Goal: Information Seeking & Learning: Check status

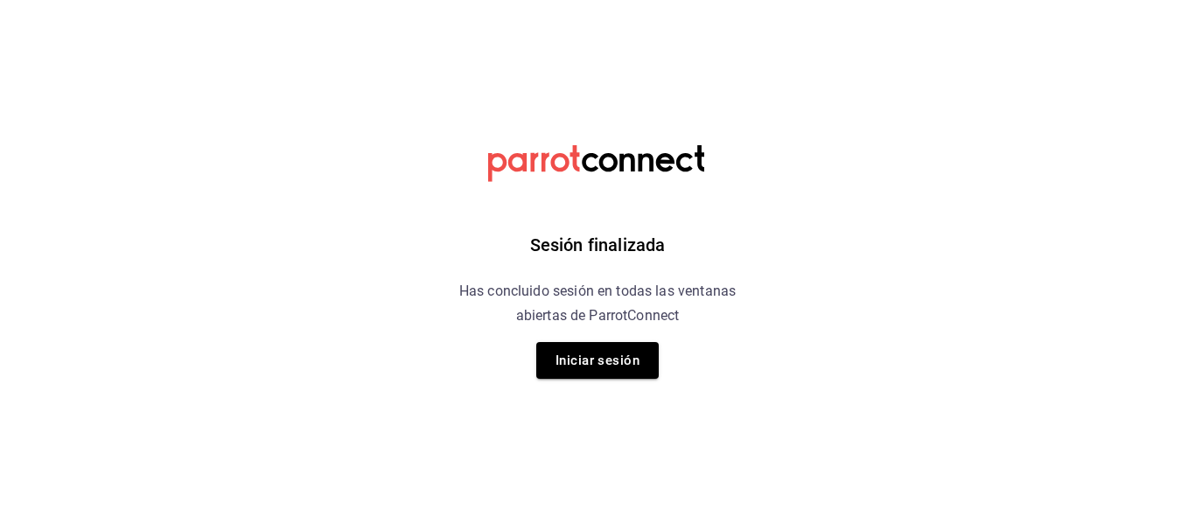
click at [600, 339] on div "Sesión finalizada Has concluido sesión en todas las ventanas abiertas de Parrot…" at bounding box center [598, 262] width 442 height 524
click at [610, 358] on button "Iniciar sesión" at bounding box center [597, 360] width 122 height 37
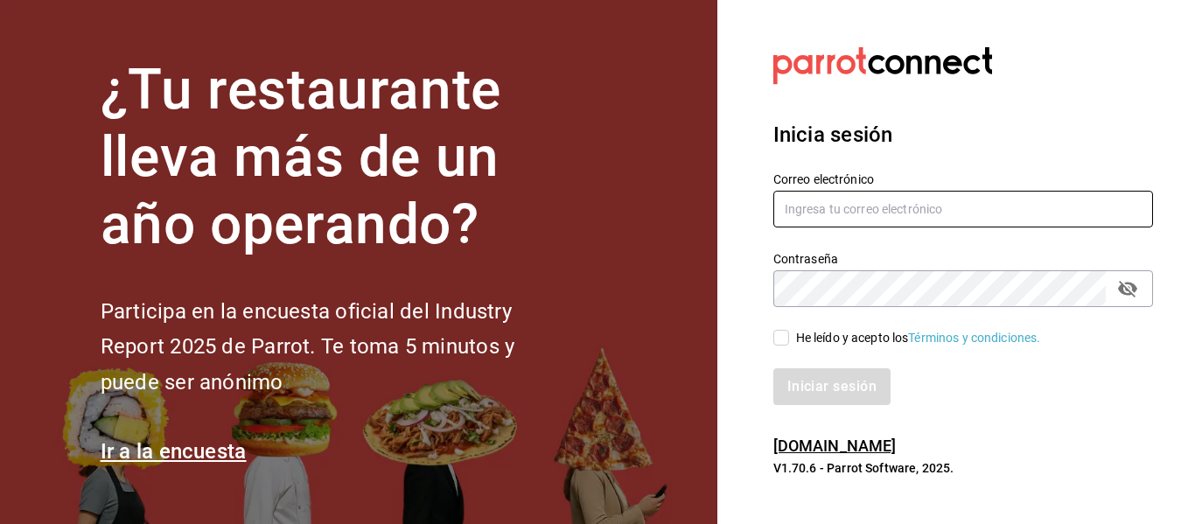
type input "[PERSON_NAME][EMAIL_ADDRESS][PERSON_NAME][DOMAIN_NAME]"
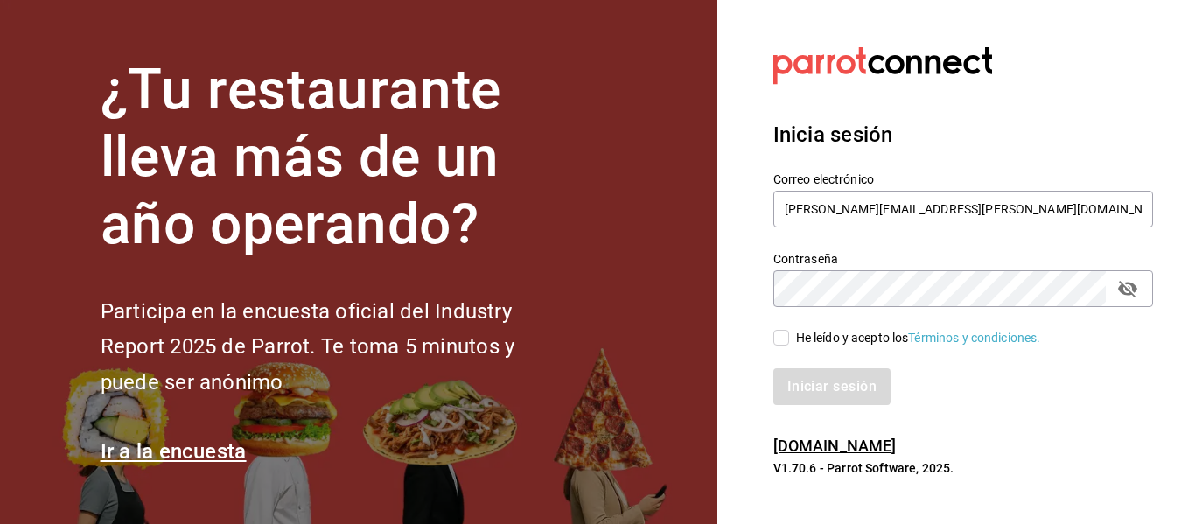
click at [784, 339] on input "He leído y acepto los Términos y condiciones." at bounding box center [781, 338] width 16 height 16
click at [779, 339] on input "He leído y acepto los Términos y condiciones." at bounding box center [781, 338] width 16 height 16
click at [781, 339] on input "He leído y acepto los Términos y condiciones." at bounding box center [781, 338] width 16 height 16
checkbox input "true"
click at [807, 389] on button "Iniciar sesión" at bounding box center [832, 386] width 119 height 37
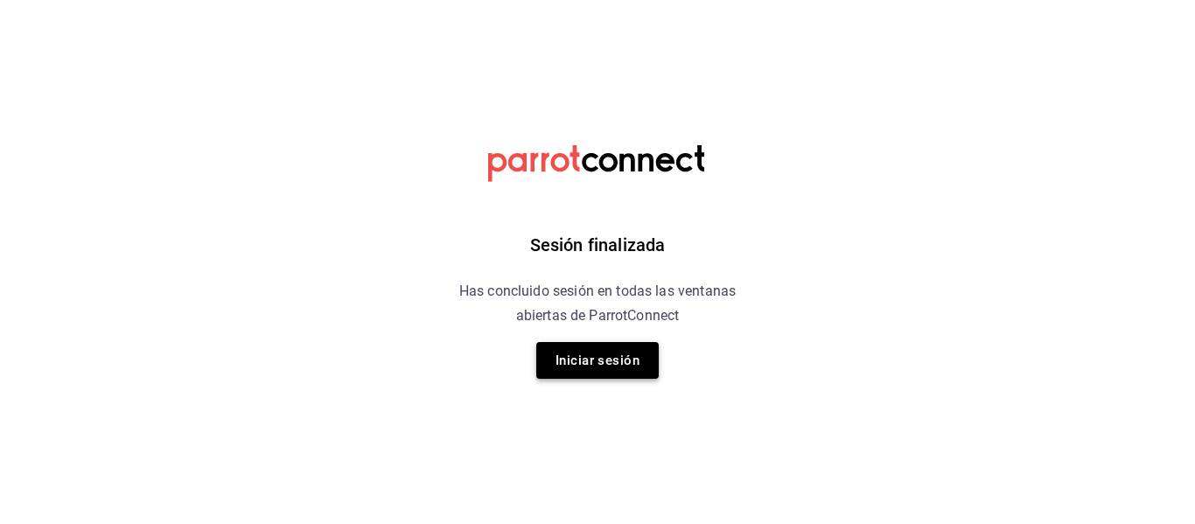
click at [632, 377] on button "Iniciar sesión" at bounding box center [597, 360] width 122 height 37
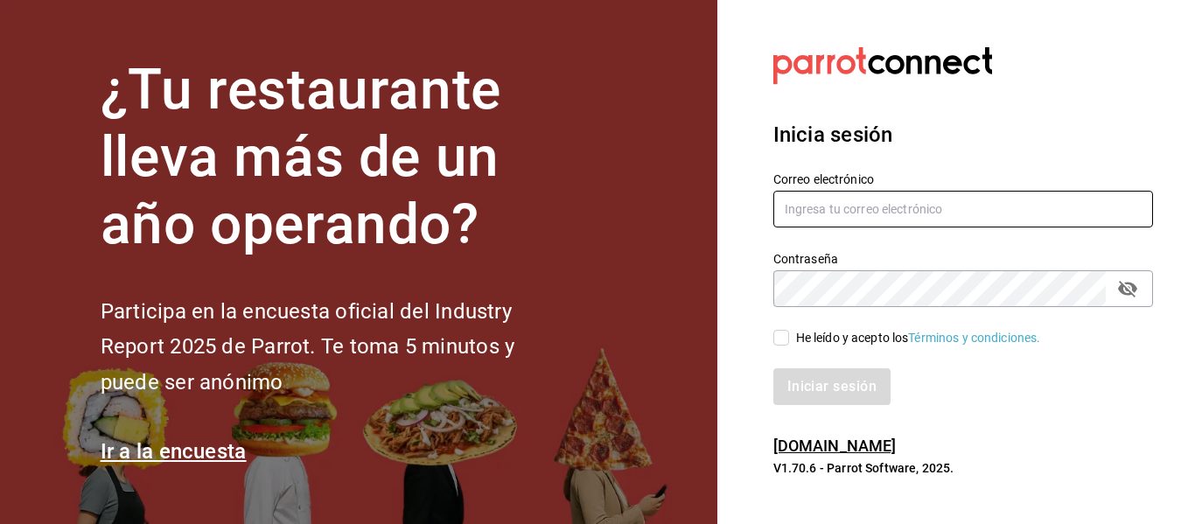
type input "[PERSON_NAME][EMAIL_ADDRESS][PERSON_NAME][DOMAIN_NAME]"
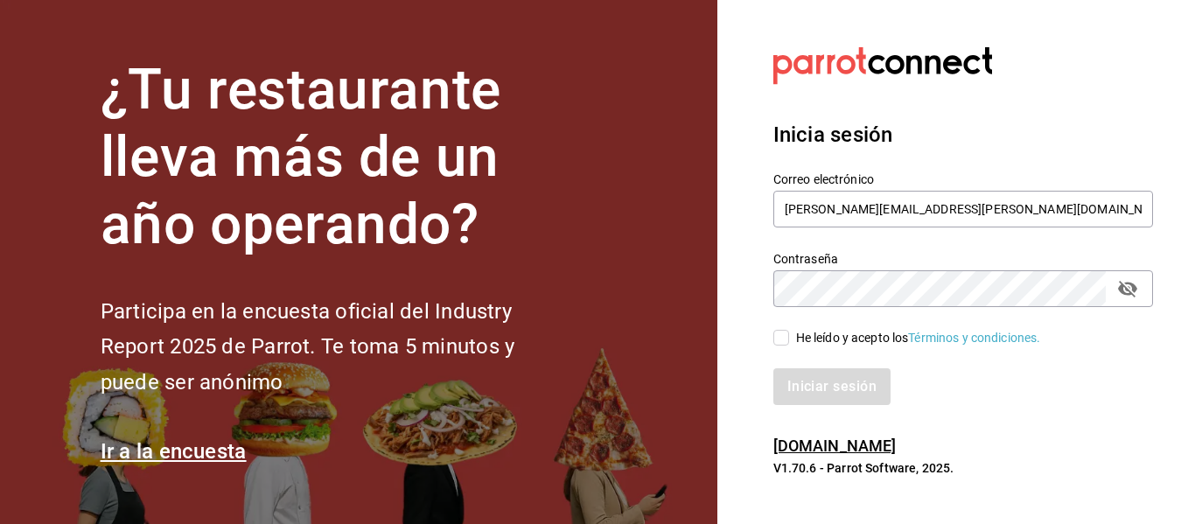
click at [792, 335] on span "He leído y acepto los Términos y condiciones." at bounding box center [915, 338] width 252 height 18
click at [789, 335] on input "He leído y acepto los Términos y condiciones." at bounding box center [781, 338] width 16 height 16
checkbox input "true"
click at [821, 387] on button "Iniciar sesión" at bounding box center [832, 386] width 119 height 37
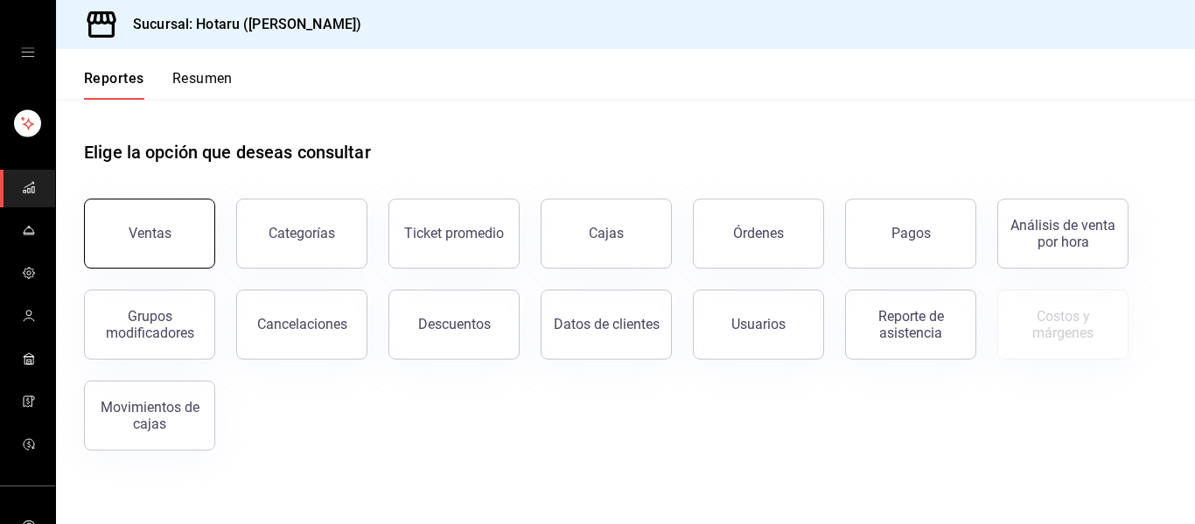
click at [186, 261] on button "Ventas" at bounding box center [149, 234] width 131 height 70
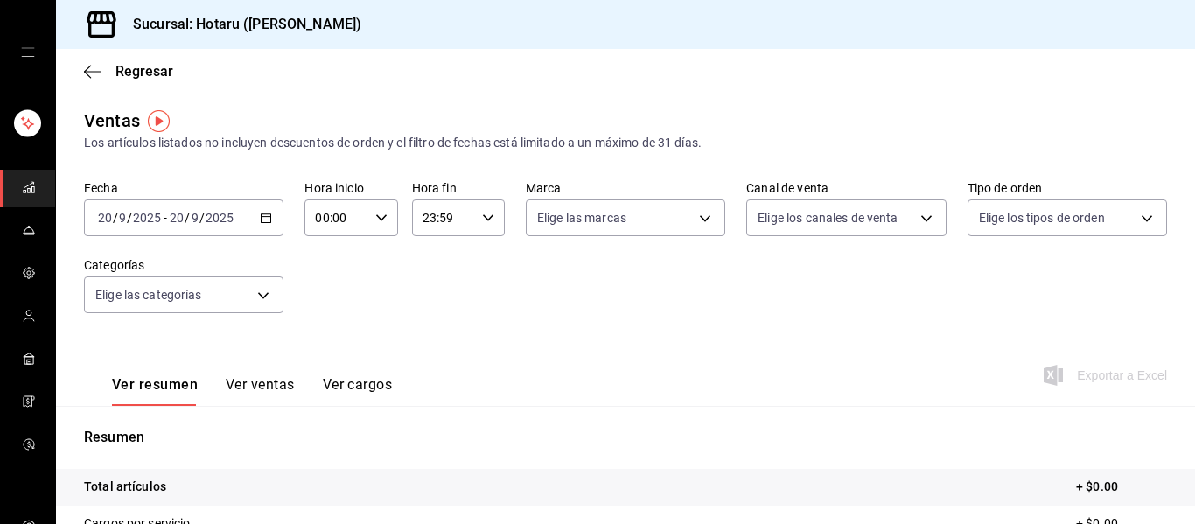
click at [260, 219] on icon "button" at bounding box center [266, 218] width 12 height 12
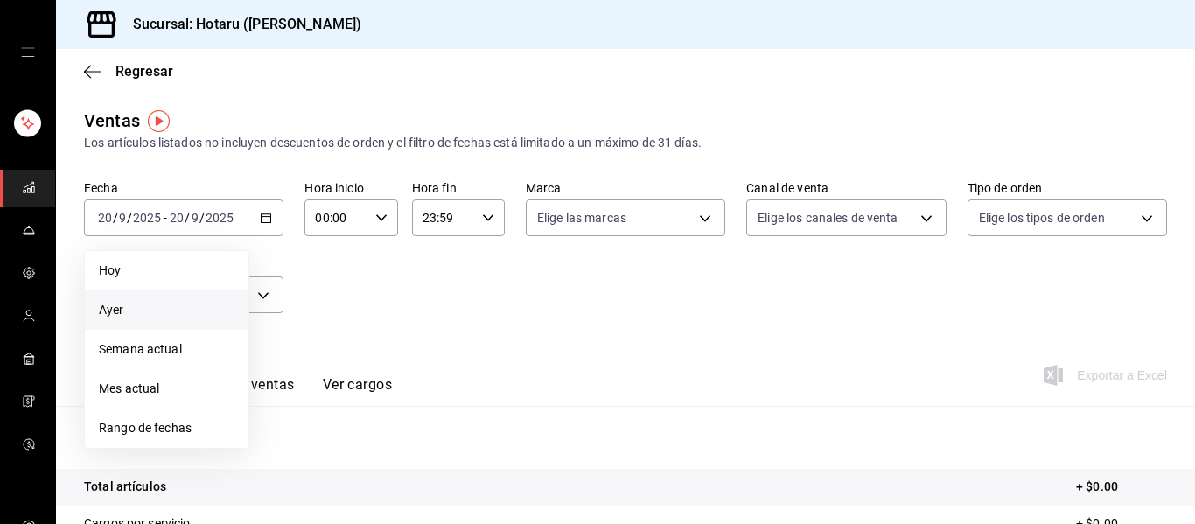
click at [171, 294] on li "Ayer" at bounding box center [167, 309] width 164 height 39
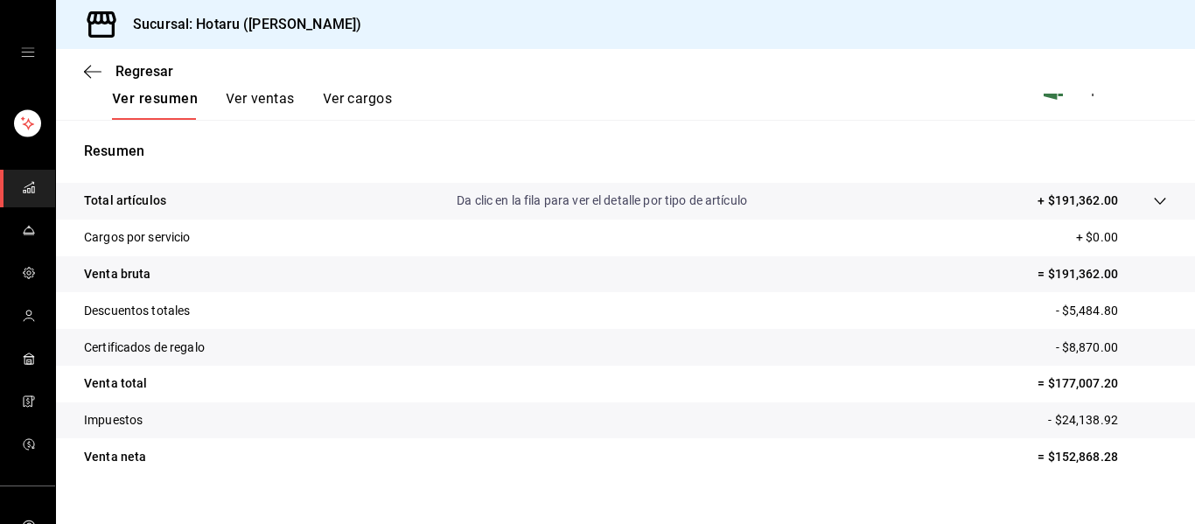
scroll to position [314, 0]
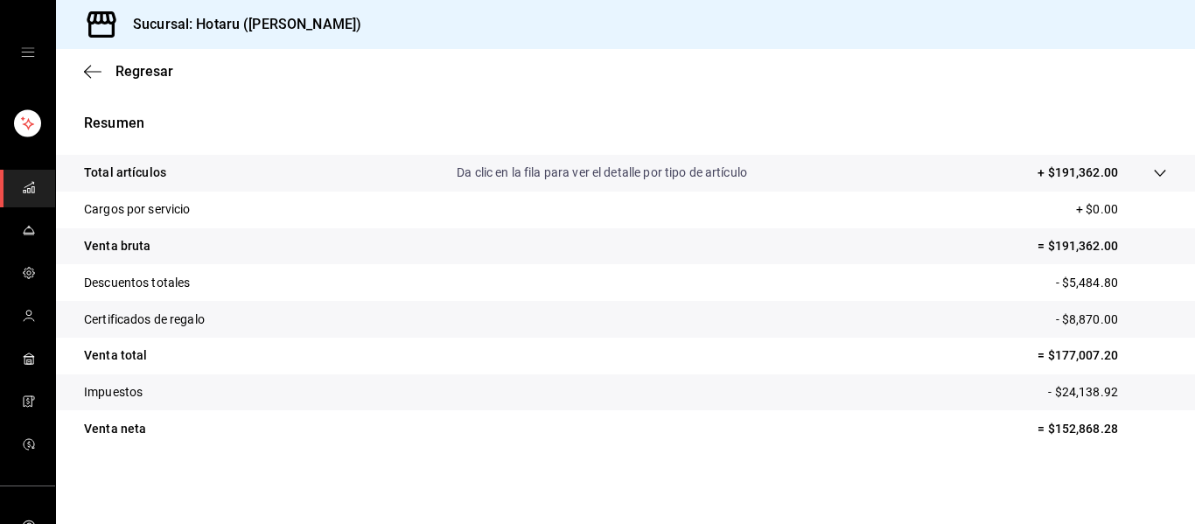
click at [1146, 186] on tr "Total artículos Da clic en la fila para ver el detalle por tipo de artículo + $…" at bounding box center [625, 173] width 1139 height 37
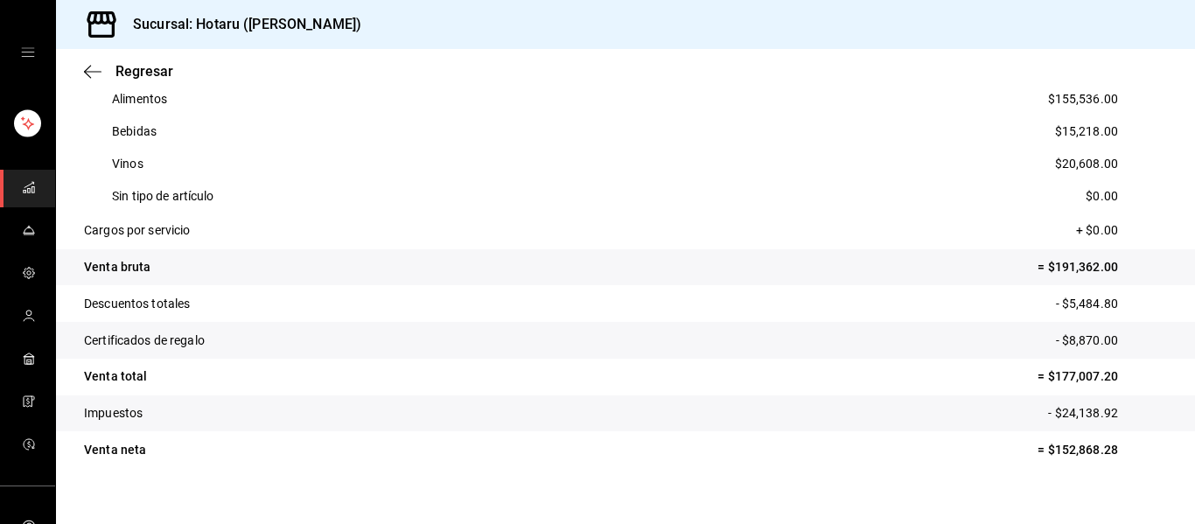
scroll to position [424, 0]
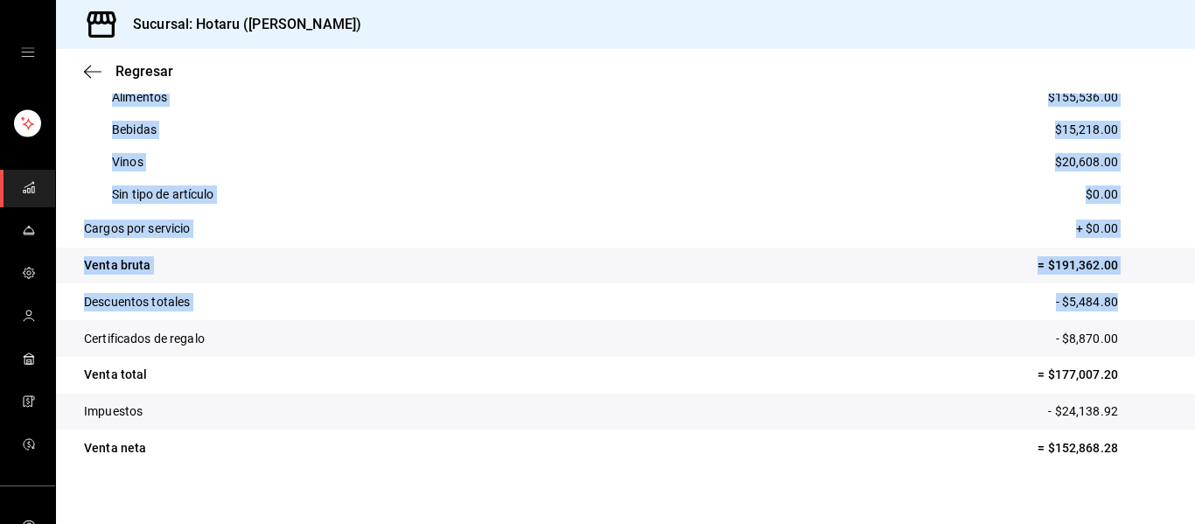
drag, startPoint x: 1178, startPoint y: 299, endPoint x: 1185, endPoint y: 286, distance: 14.9
click at [1185, 285] on div "Regresar Ventas Los artículos listados no incluyen descuentos de orden y el fil…" at bounding box center [625, 286] width 1139 height 475
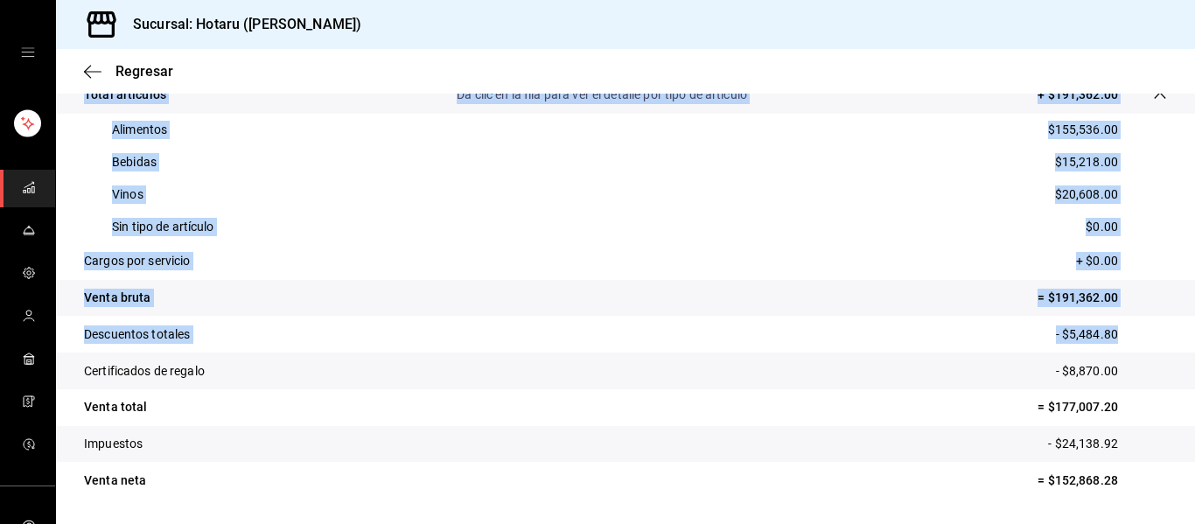
scroll to position [390, 0]
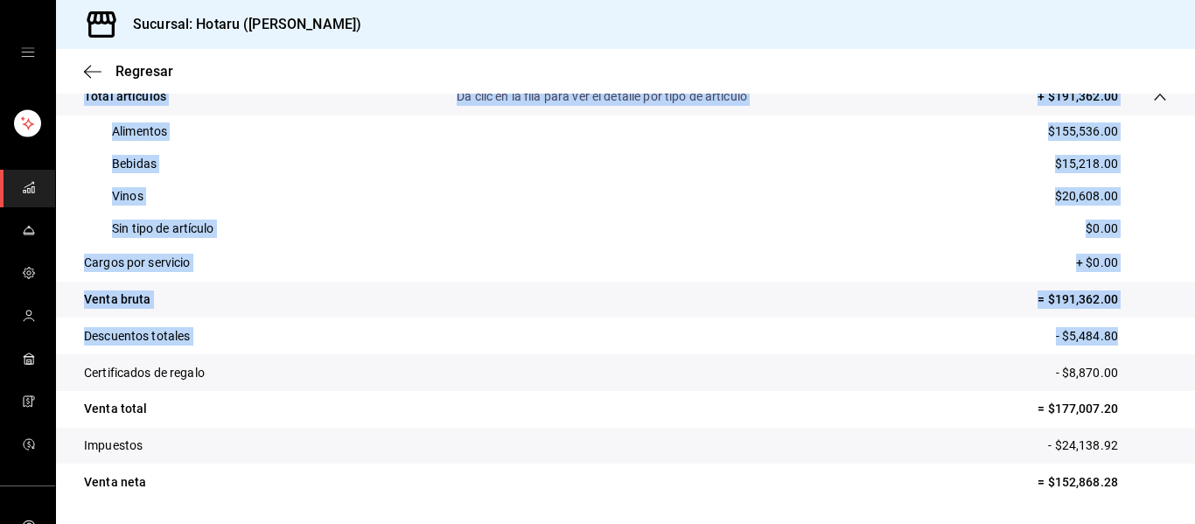
click at [1150, 360] on tr "Certificados de regalo - $8,870.00" at bounding box center [625, 372] width 1139 height 37
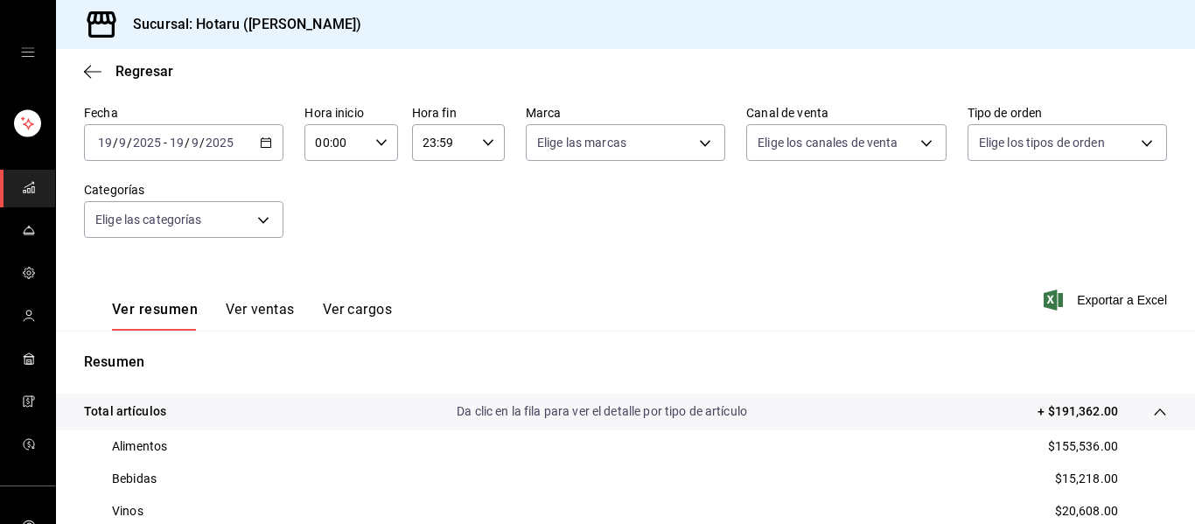
scroll to position [0, 0]
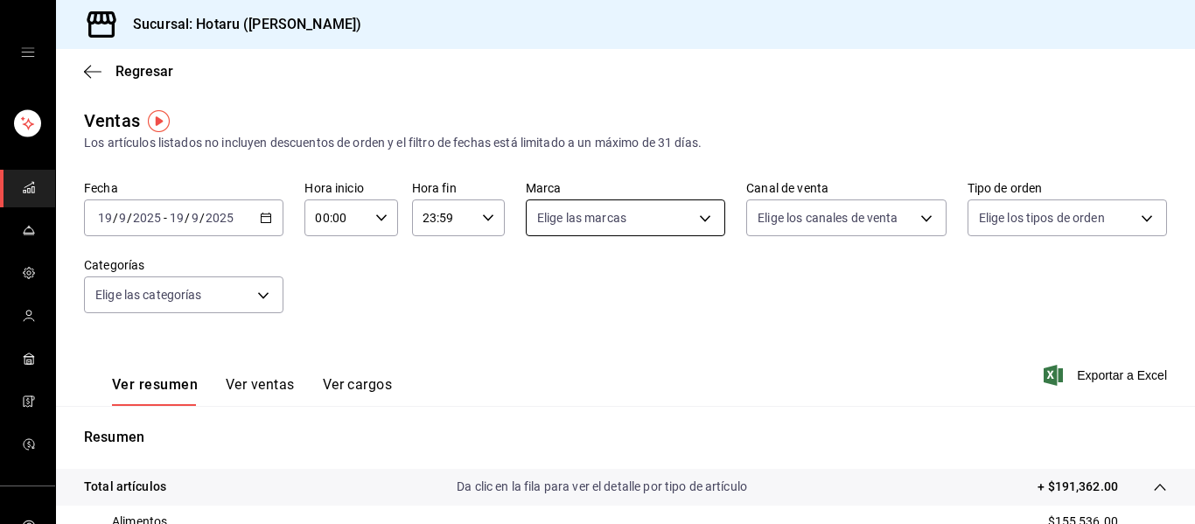
drag, startPoint x: 709, startPoint y: 248, endPoint x: 697, endPoint y: 234, distance: 18.7
click at [707, 241] on div "Fecha 2025-09-19 19 / 9 / 2025 - 2025-09-19 19 / 9 / 2025 Hora inicio 00:00 Hor…" at bounding box center [625, 257] width 1083 height 154
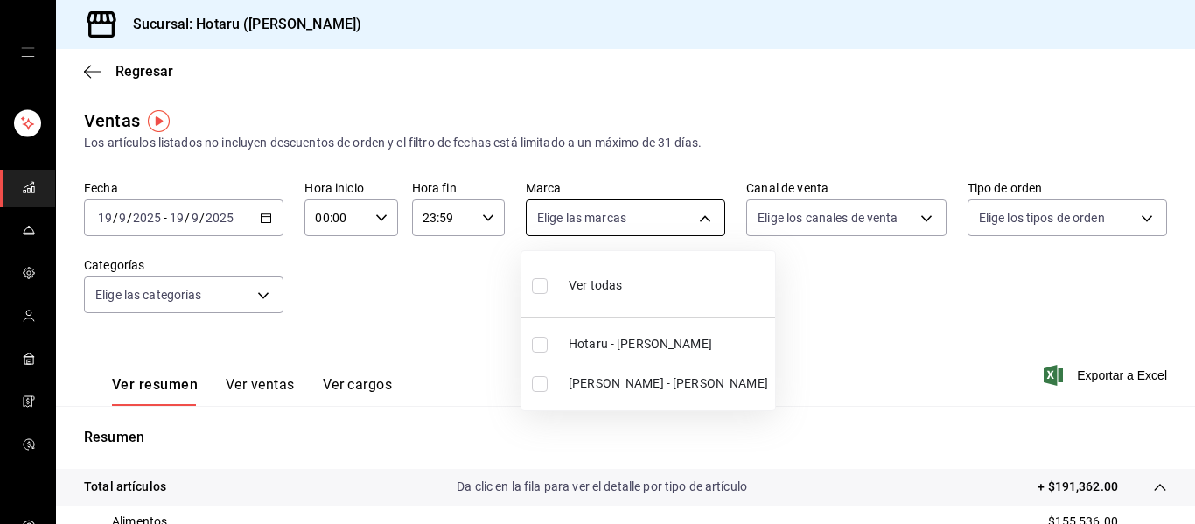
click at [687, 220] on body "Sucursal: Hotaru (Valle) Regresar Ventas Los artículos listados no incluyen des…" at bounding box center [597, 262] width 1195 height 524
click at [609, 379] on span "Potaru - Valle" at bounding box center [668, 383] width 199 height 18
type input "619c758d-7c36-49c6-a756-e52d453908cb"
checkbox input "true"
click at [31, 185] on div at bounding box center [597, 262] width 1195 height 524
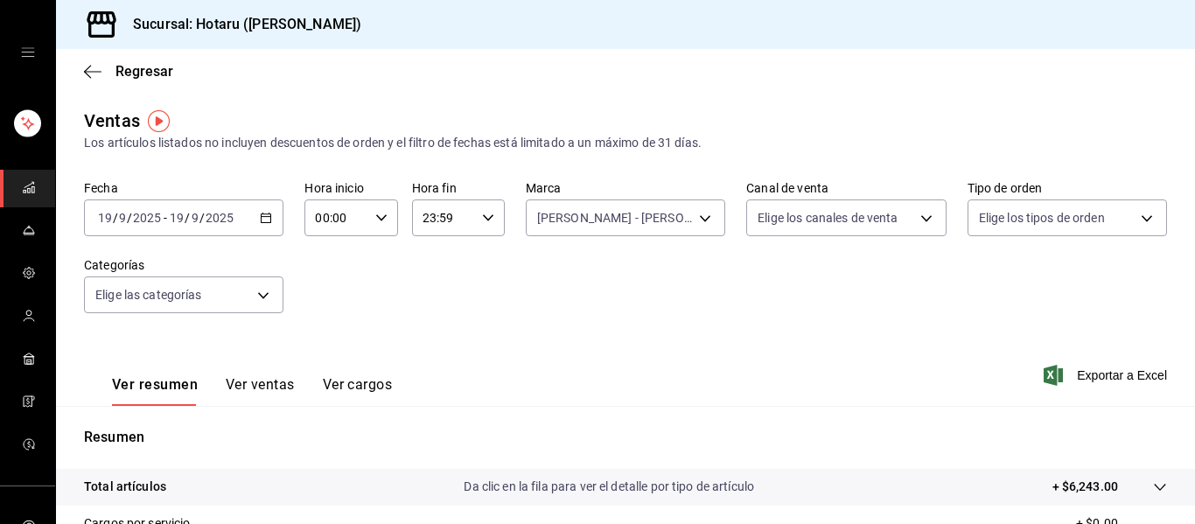
click at [14, 185] on link "mailbox folders" at bounding box center [27, 189] width 55 height 38
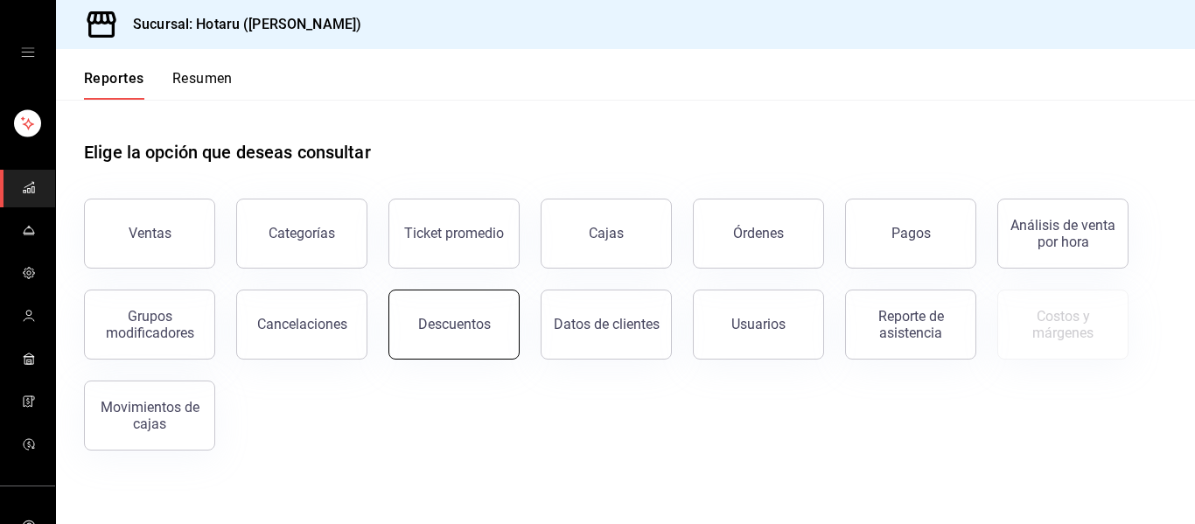
click at [453, 311] on button "Descuentos" at bounding box center [453, 325] width 131 height 70
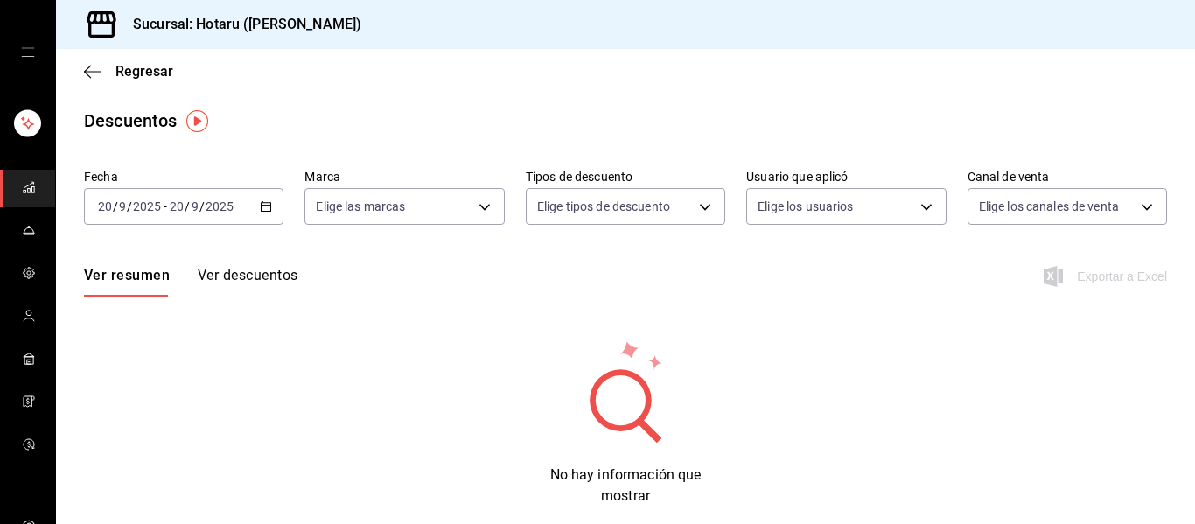
click at [256, 207] on div "2025-09-20 20 / 9 / 2025 - 2025-09-20 20 / 9 / 2025" at bounding box center [183, 206] width 199 height 37
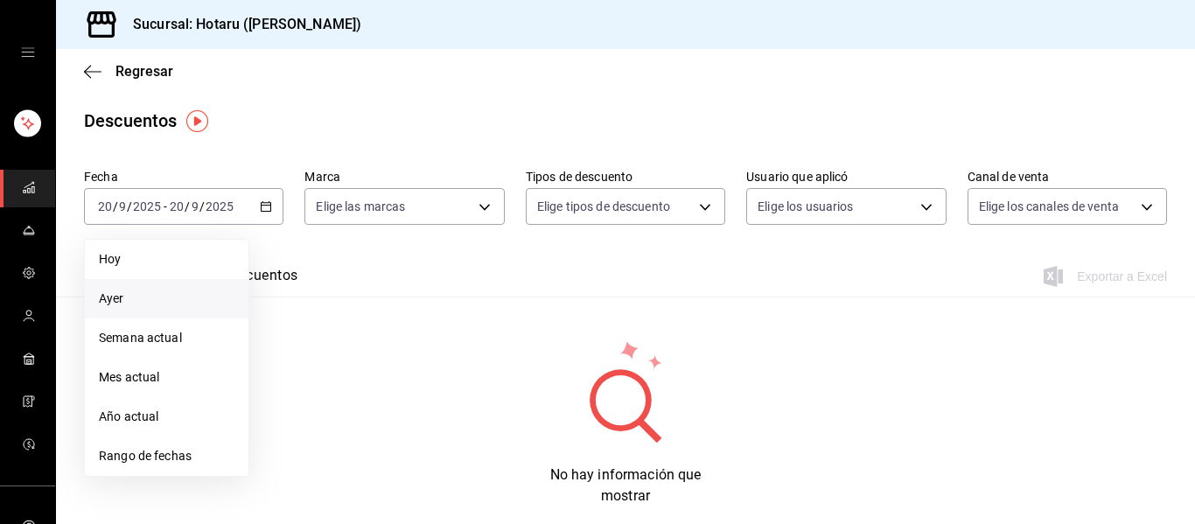
click at [153, 295] on span "Ayer" at bounding box center [167, 299] width 136 height 18
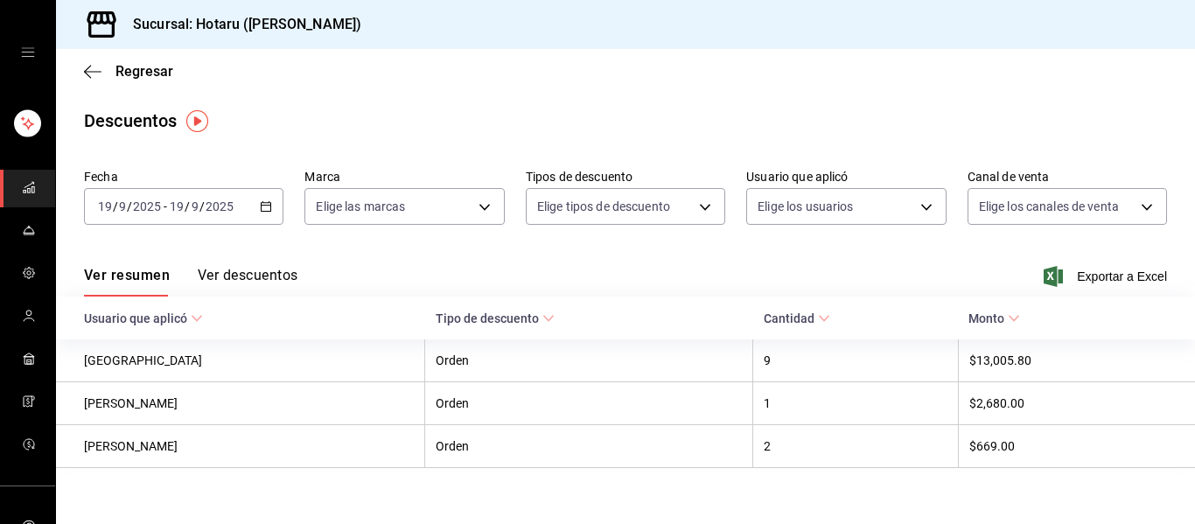
scroll to position [17, 0]
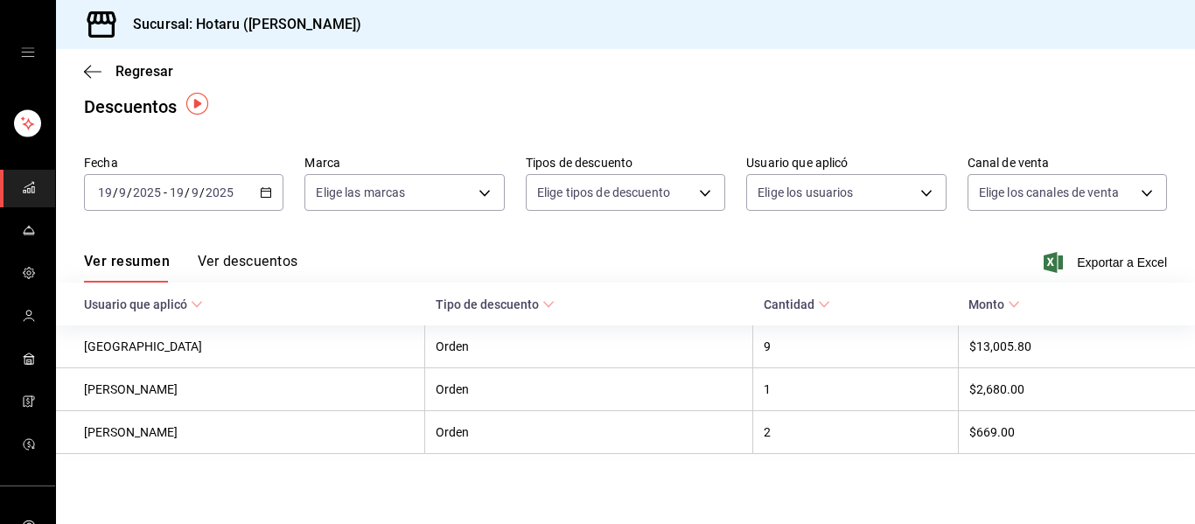
click at [268, 266] on button "Ver descuentos" at bounding box center [248, 268] width 100 height 30
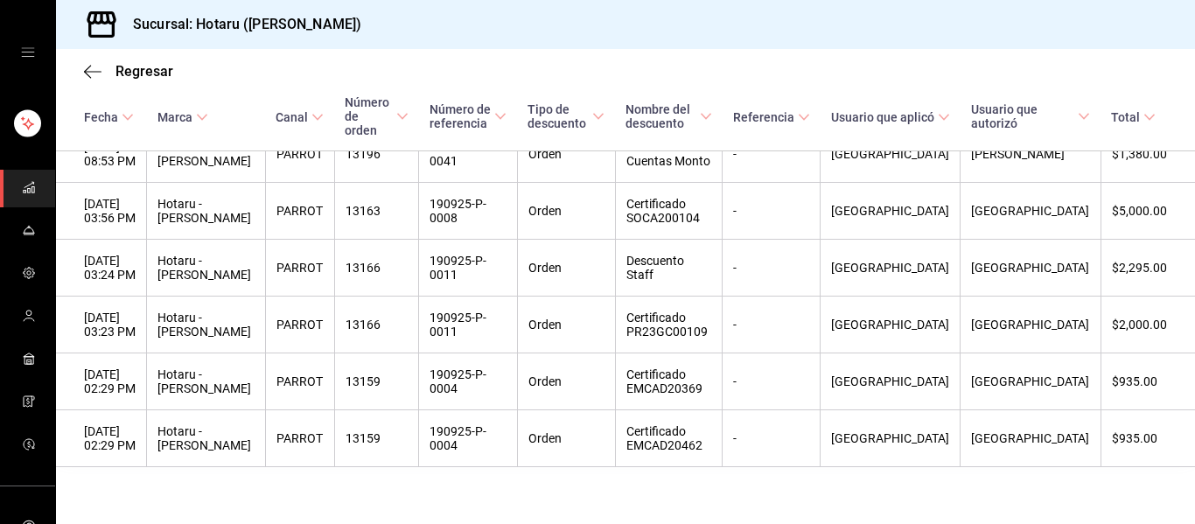
scroll to position [616, 0]
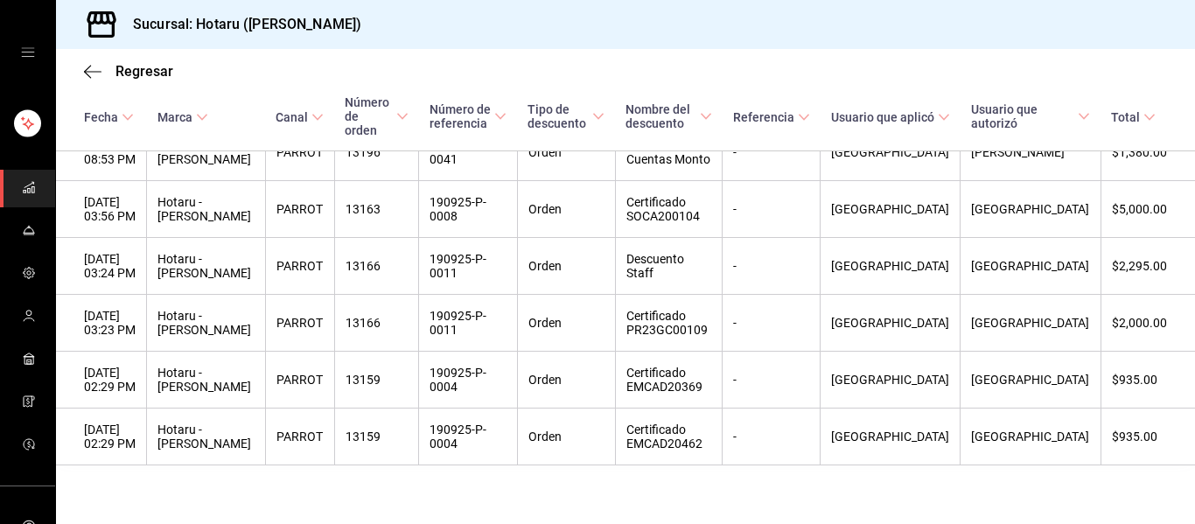
click at [31, 194] on span "mailbox folders" at bounding box center [29, 189] width 14 height 24
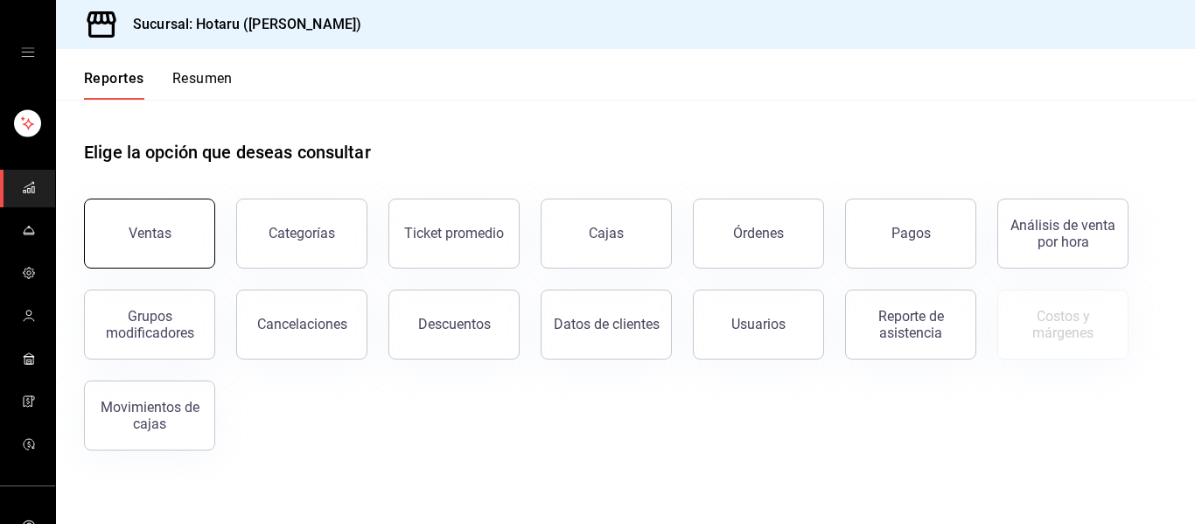
click at [143, 238] on div "Ventas" at bounding box center [150, 233] width 43 height 17
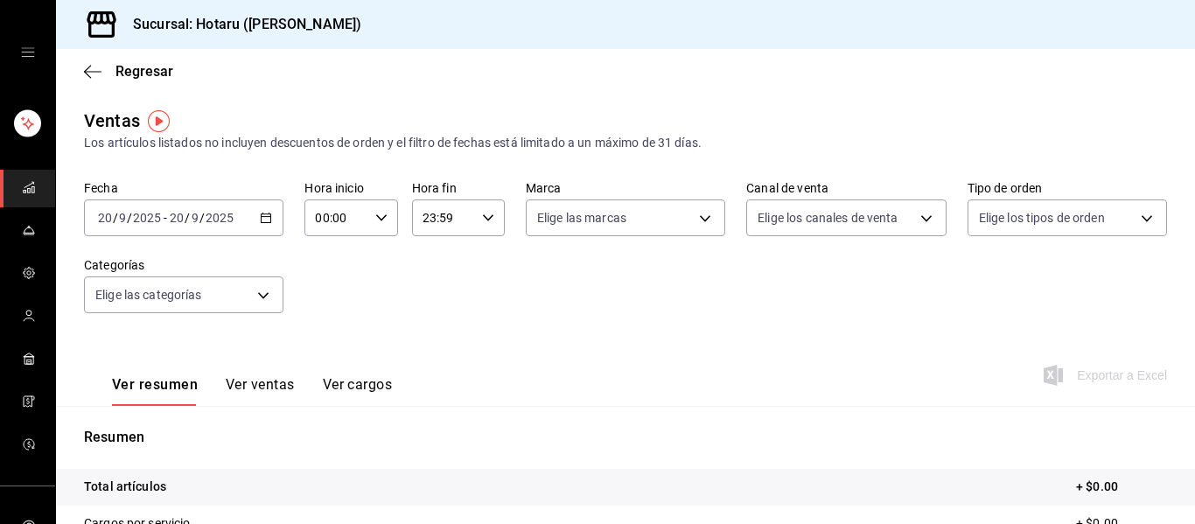
click at [264, 219] on icon "button" at bounding box center [266, 218] width 12 height 12
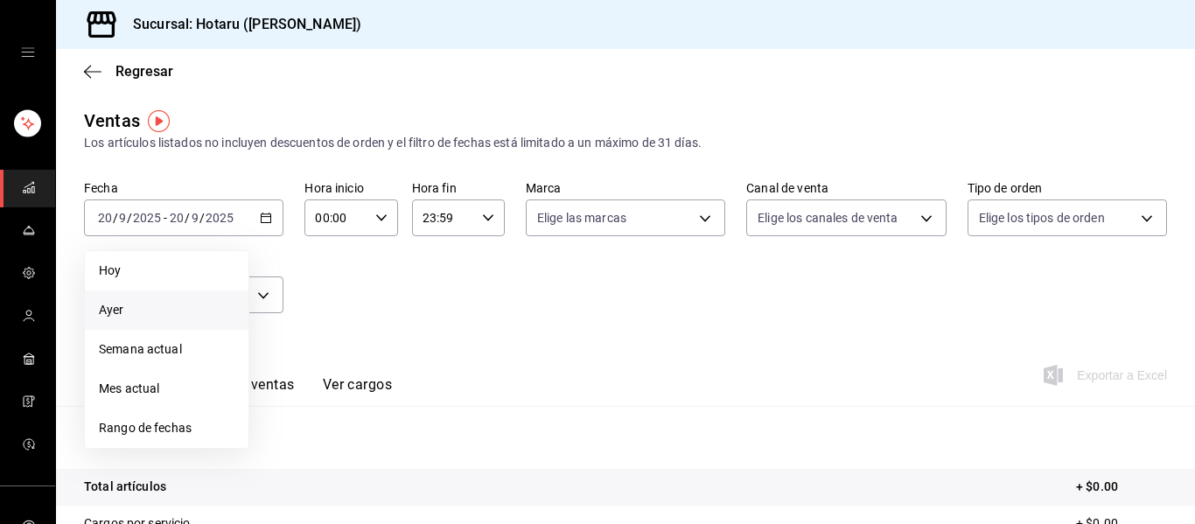
click at [139, 325] on li "Ayer" at bounding box center [167, 309] width 164 height 39
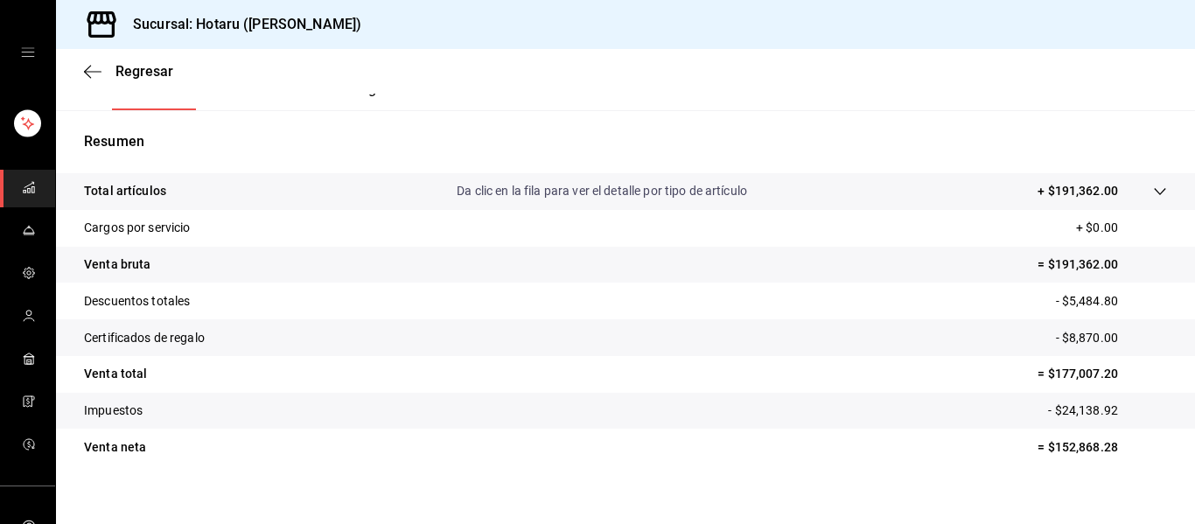
scroll to position [297, 0]
drag, startPoint x: 10, startPoint y: 182, endPoint x: 0, endPoint y: 155, distance: 29.1
click at [10, 182] on link "mailbox folders" at bounding box center [27, 189] width 55 height 38
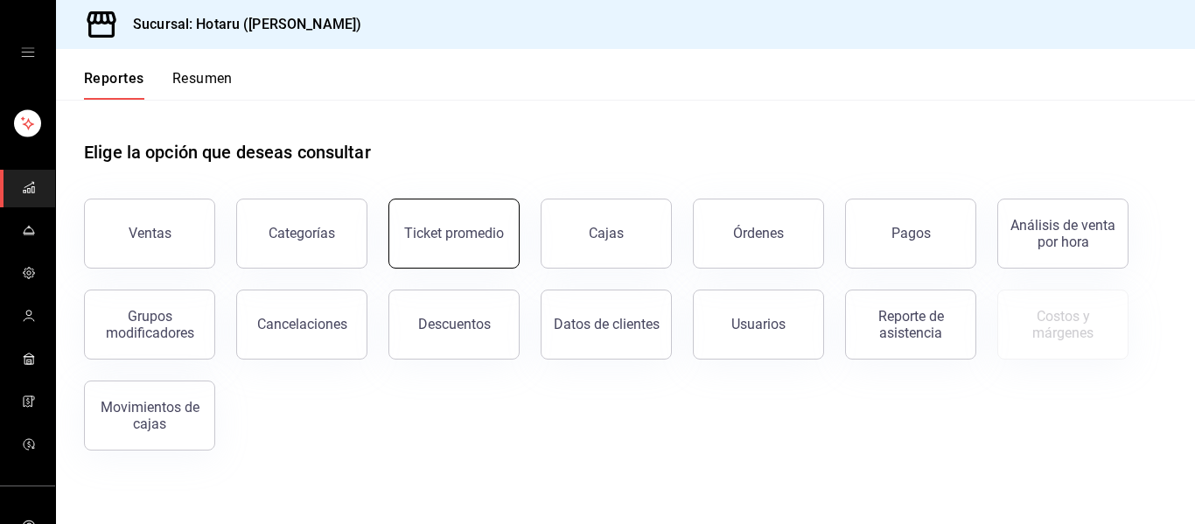
click at [458, 242] on button "Ticket promedio" at bounding box center [453, 234] width 131 height 70
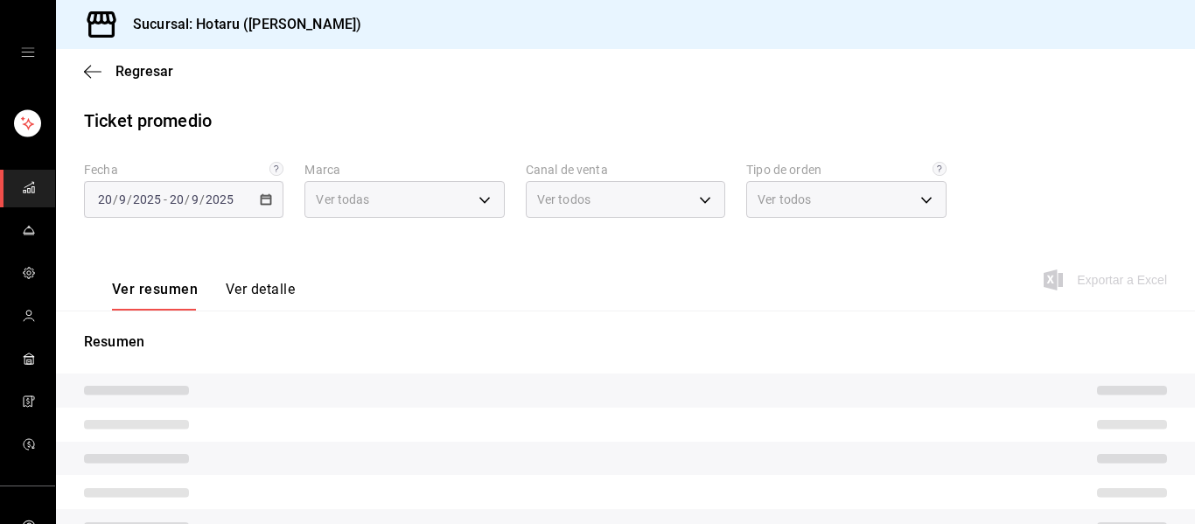
type input "c6f689f8-63fd-49a8-a607-35aea03ac6a9,619c758d-7c36-49c6-a756-e52d453908cb"
type input "PARROT,UBER_EATS,RAPPI,DIDI_FOOD,ONLINE"
type input "1ceba3b7-3cd3-4620-b4ec-4b6d29c74f5d,f38966ed-c187-4b4e-a817-8ece369e4d0b,32ac7…"
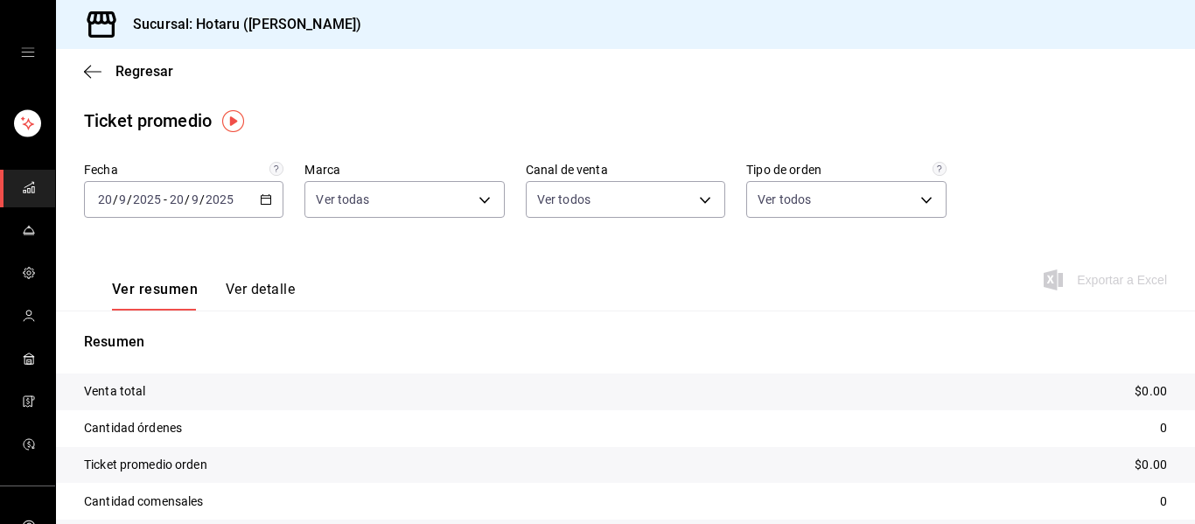
click at [232, 192] on input "2025" at bounding box center [220, 199] width 30 height 14
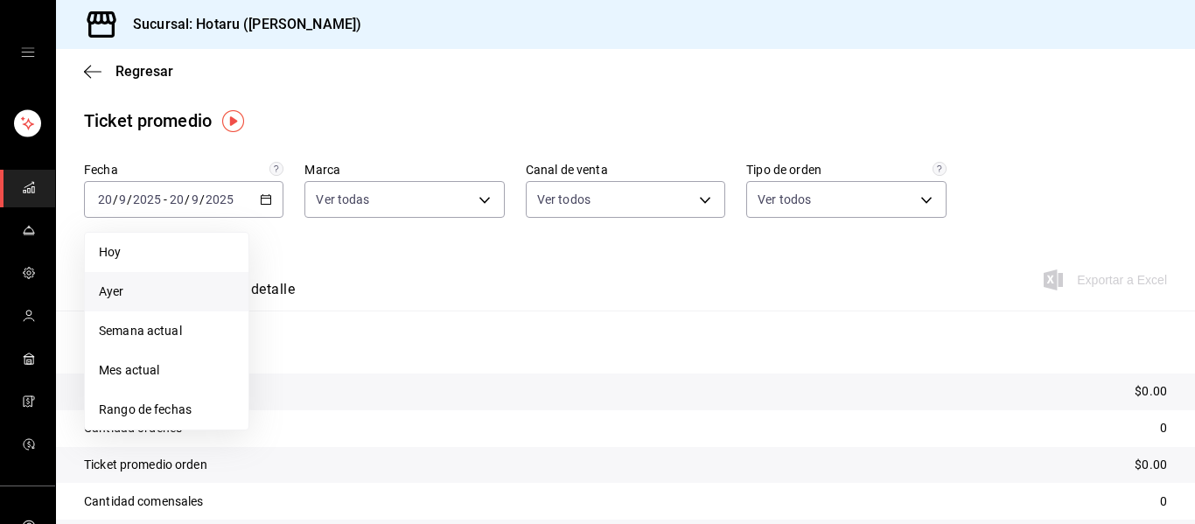
click at [151, 293] on span "Ayer" at bounding box center [167, 292] width 136 height 18
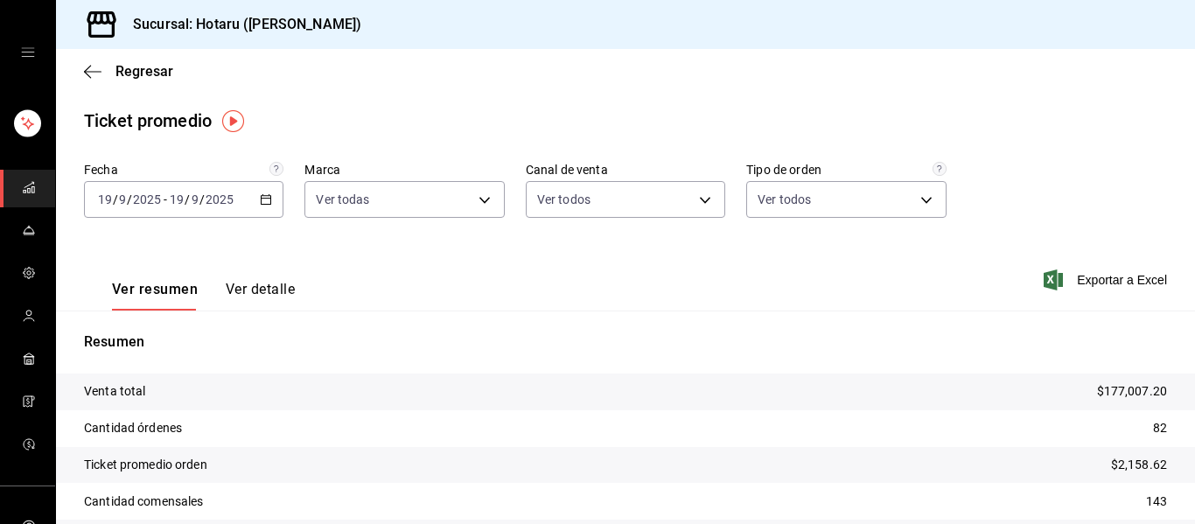
click at [36, 189] on link "mailbox folders" at bounding box center [27, 189] width 55 height 38
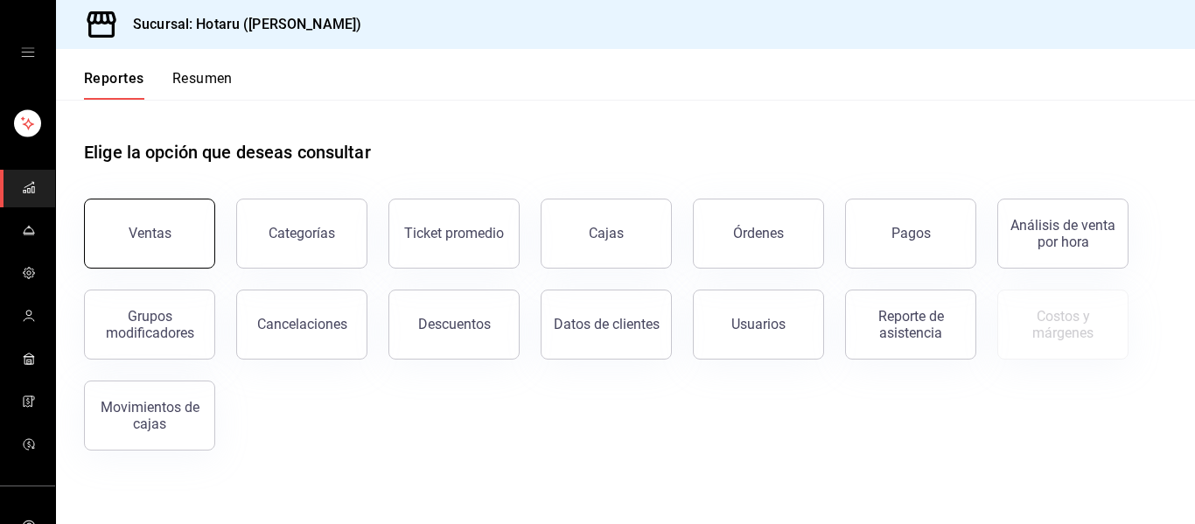
click at [198, 222] on button "Ventas" at bounding box center [149, 234] width 131 height 70
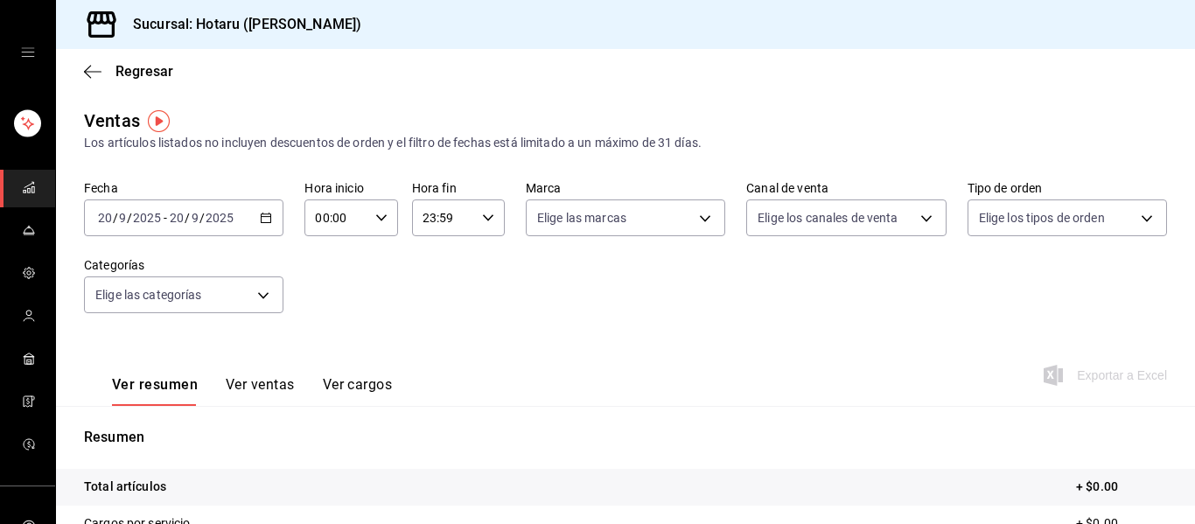
click at [262, 226] on div "2025-09-20 20 / 9 / 2025 - 2025-09-20 20 / 9 / 2025" at bounding box center [183, 217] width 199 height 37
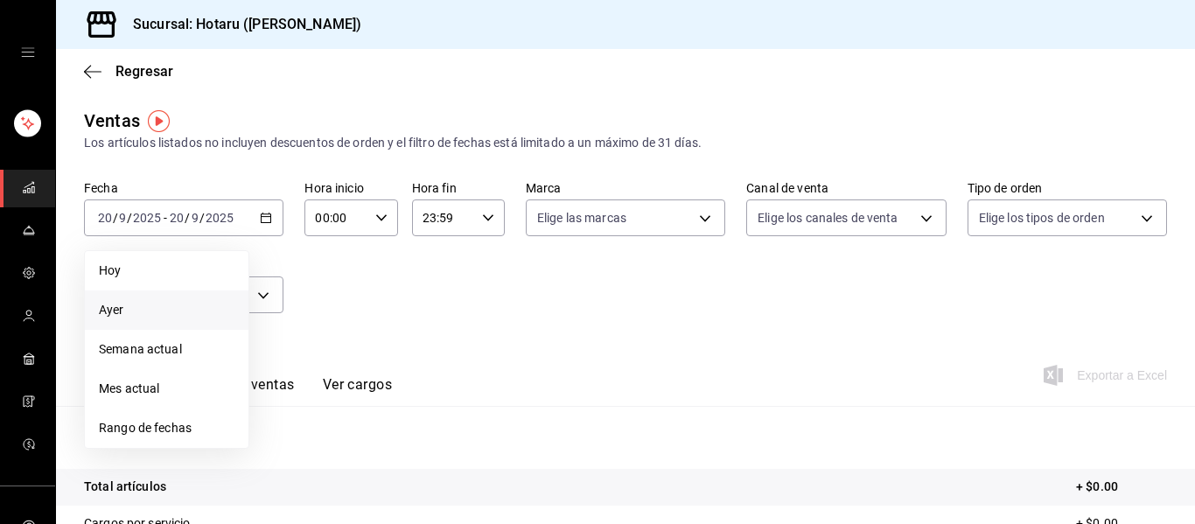
click at [138, 311] on span "Ayer" at bounding box center [167, 310] width 136 height 18
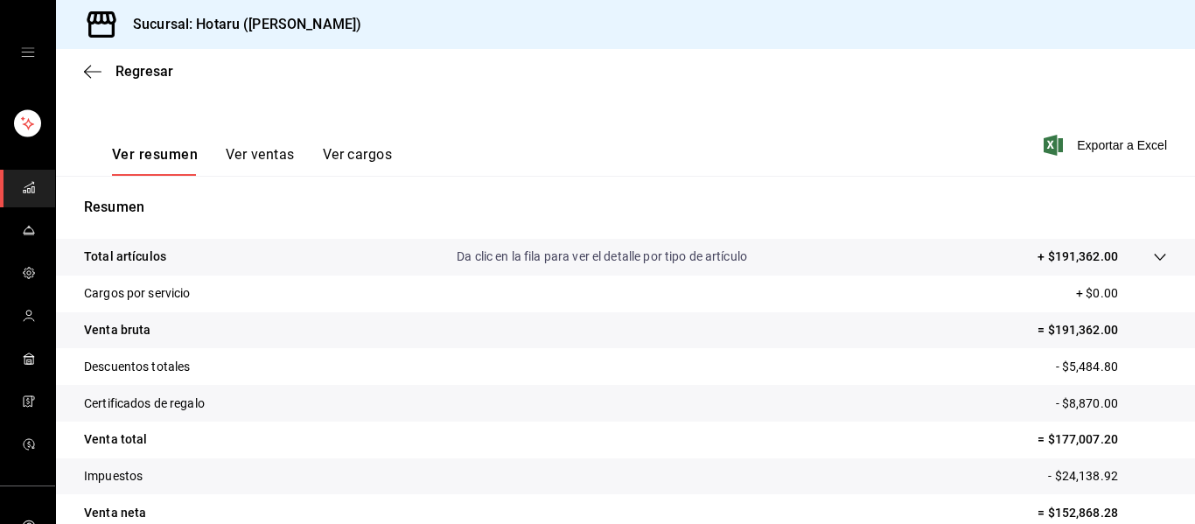
scroll to position [314, 0]
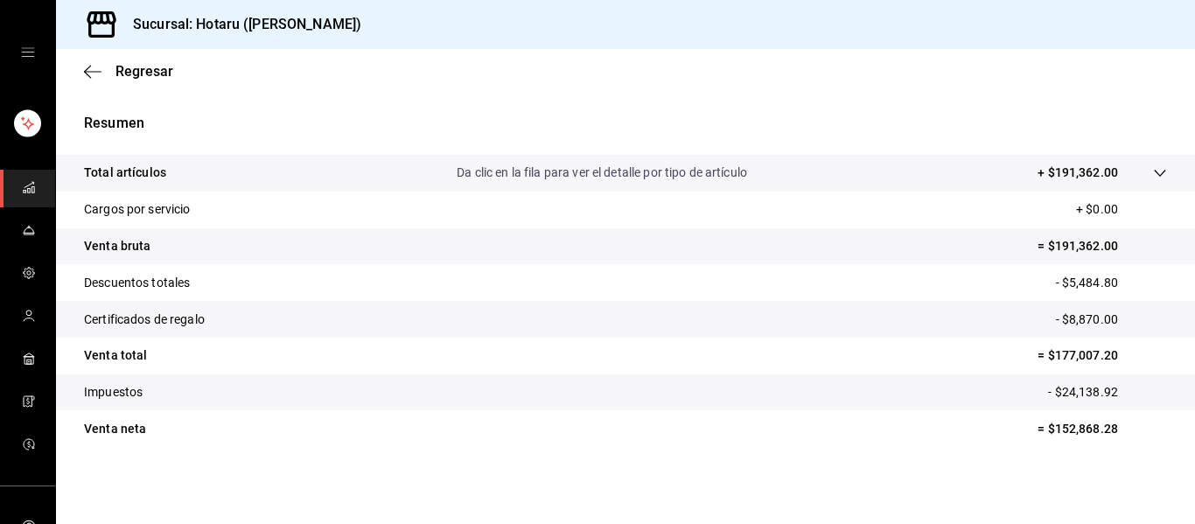
click at [22, 181] on icon "mailbox folders" at bounding box center [29, 187] width 14 height 14
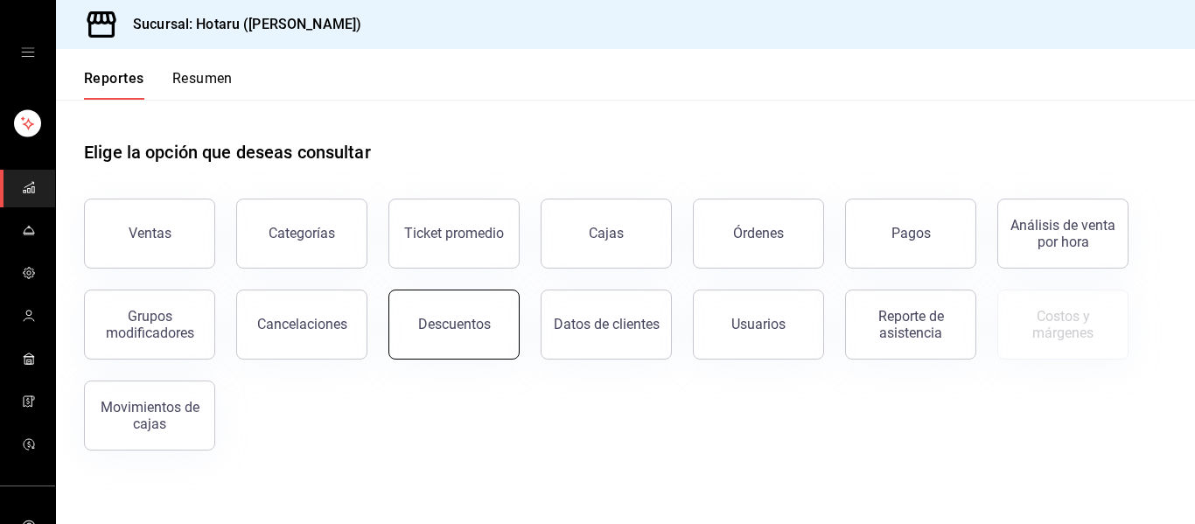
click at [460, 318] on div "Descuentos" at bounding box center [454, 324] width 73 height 17
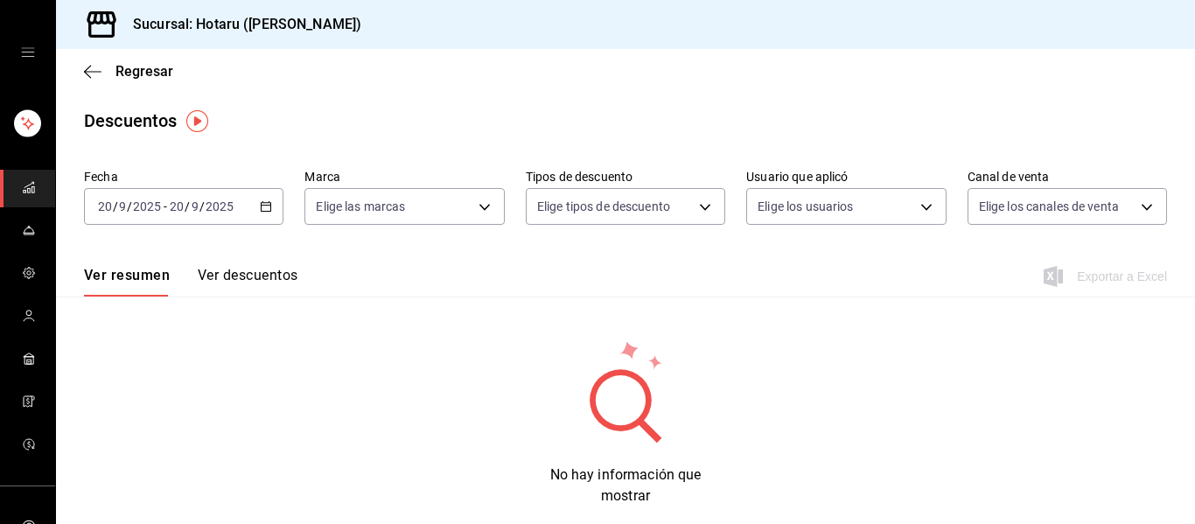
click at [267, 197] on div "2025-09-20 20 / 9 / 2025 - 2025-09-20 20 / 9 / 2025" at bounding box center [183, 206] width 199 height 37
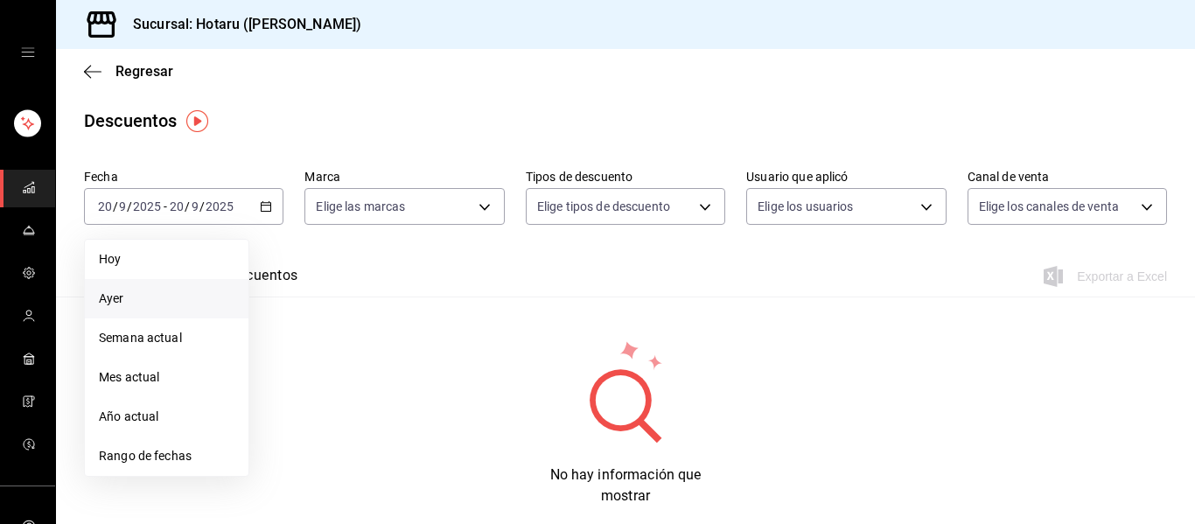
click at [168, 292] on span "Ayer" at bounding box center [167, 299] width 136 height 18
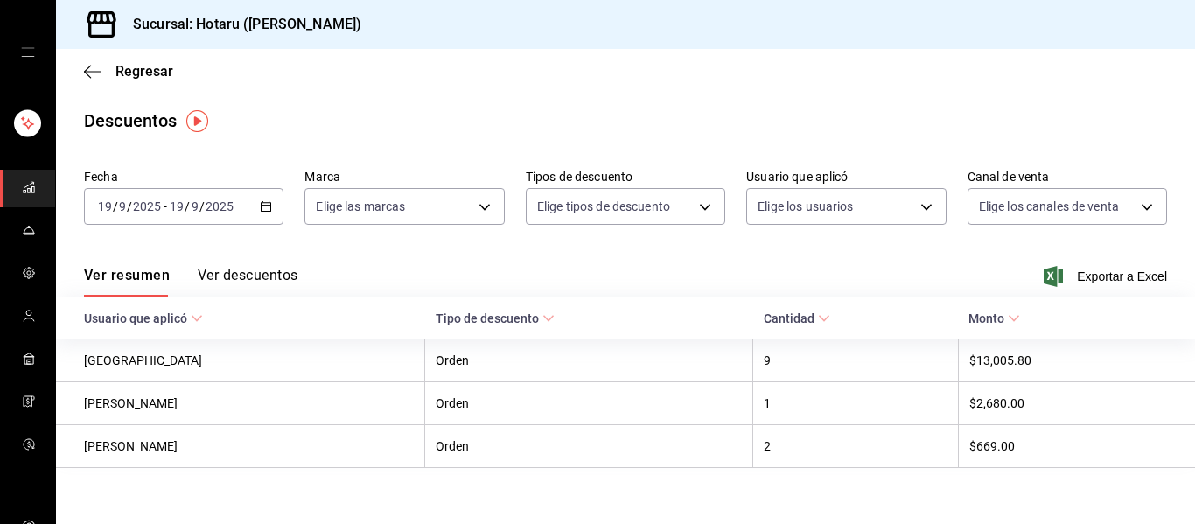
click at [290, 268] on button "Ver descuentos" at bounding box center [248, 282] width 100 height 30
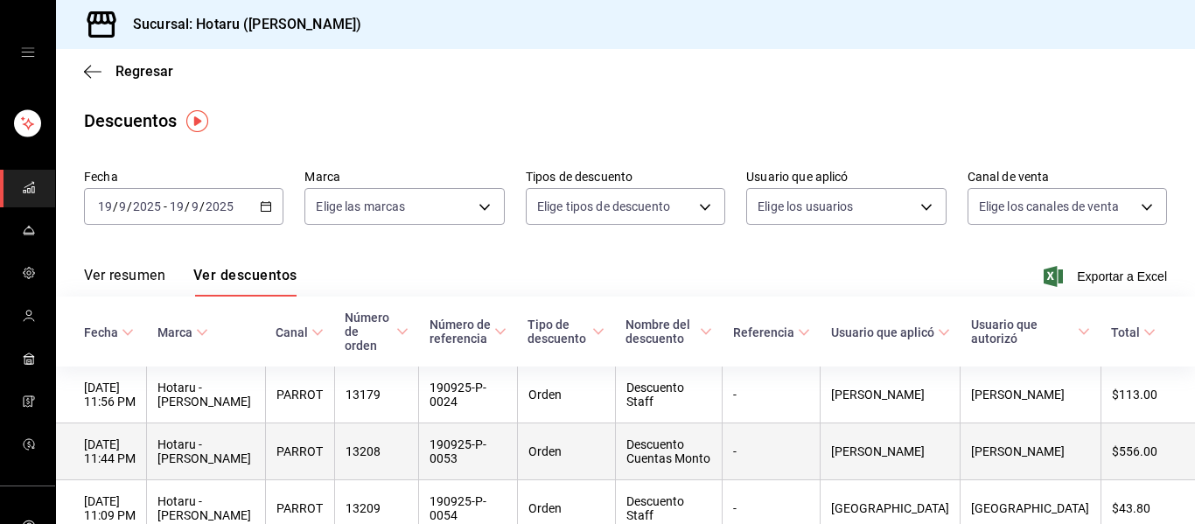
click at [570, 458] on th "Orden" at bounding box center [566, 451] width 98 height 57
click at [1024, 441] on th "Jonathan Andrade" at bounding box center [1031, 451] width 141 height 57
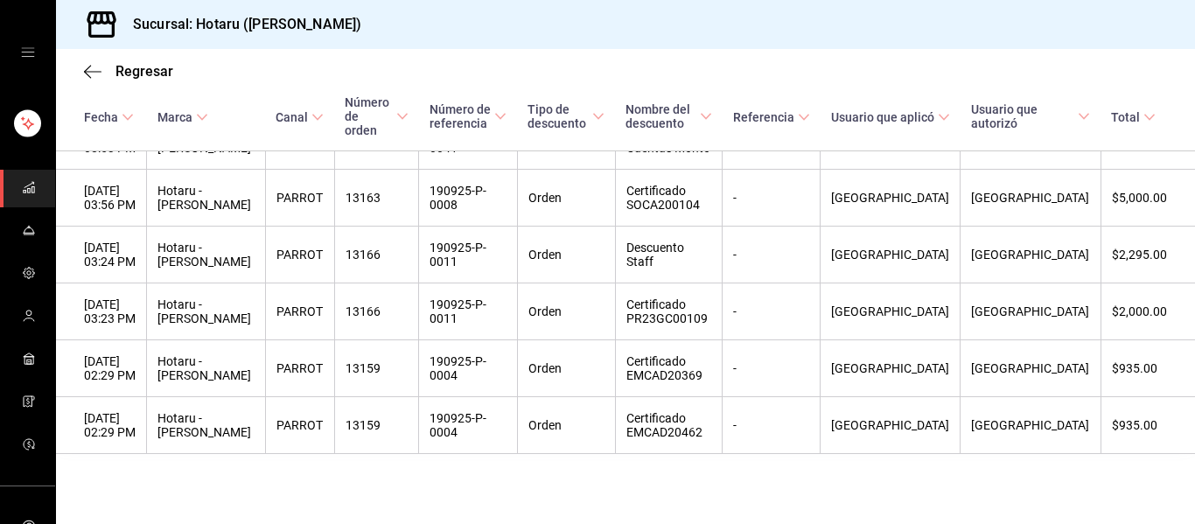
scroll to position [636, 0]
click at [22, 183] on icon "mailbox folders" at bounding box center [29, 187] width 14 height 14
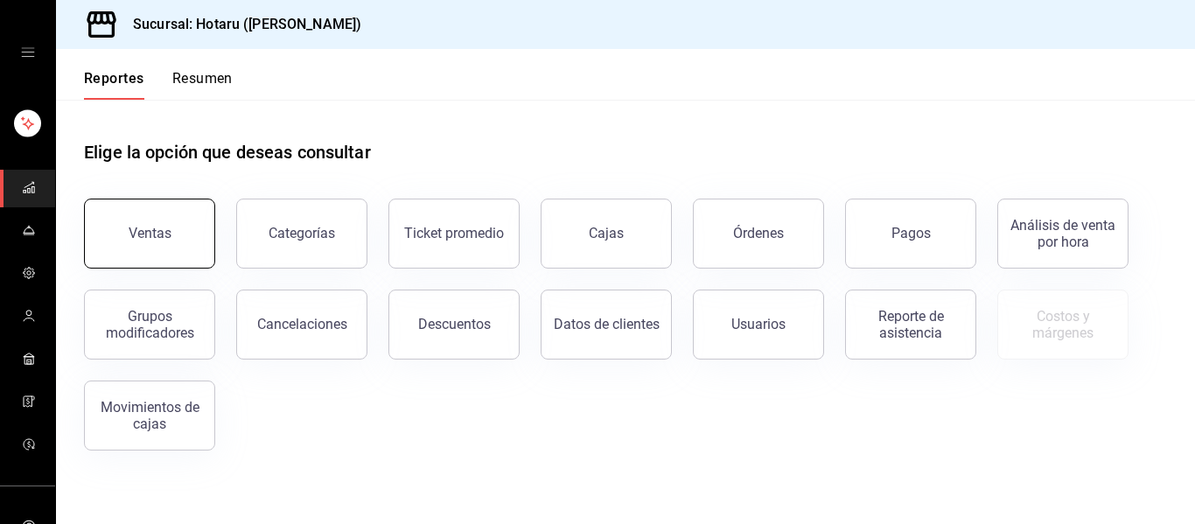
click at [154, 221] on button "Ventas" at bounding box center [149, 234] width 131 height 70
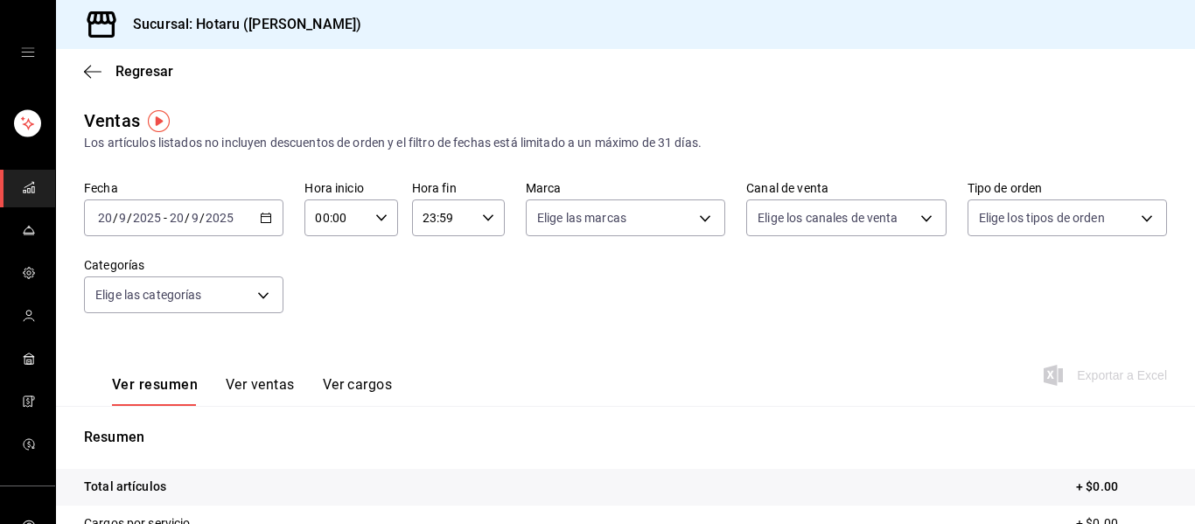
click at [260, 213] on icon "button" at bounding box center [266, 218] width 12 height 12
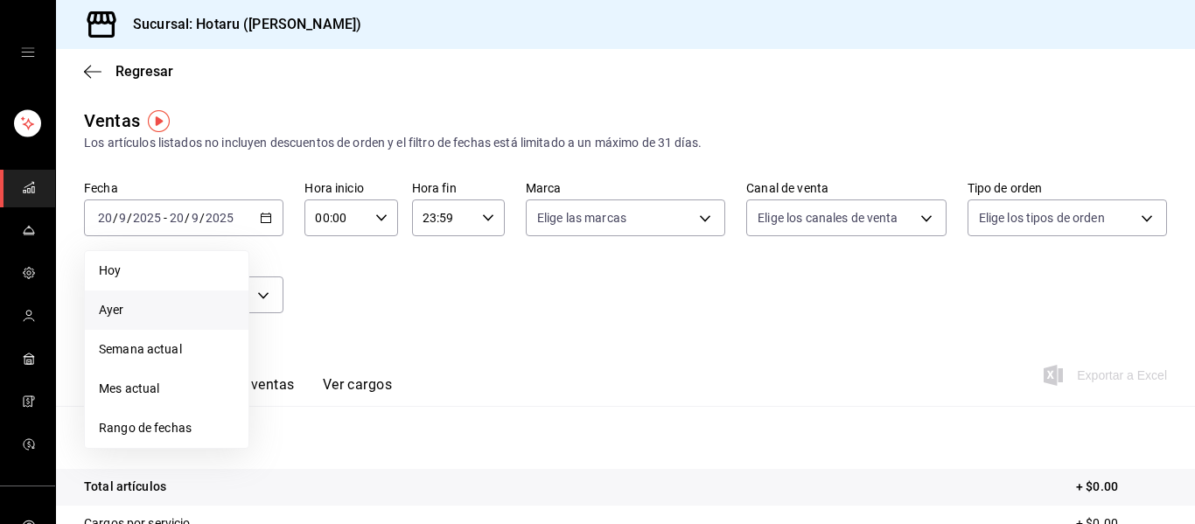
click at [149, 305] on span "Ayer" at bounding box center [167, 310] width 136 height 18
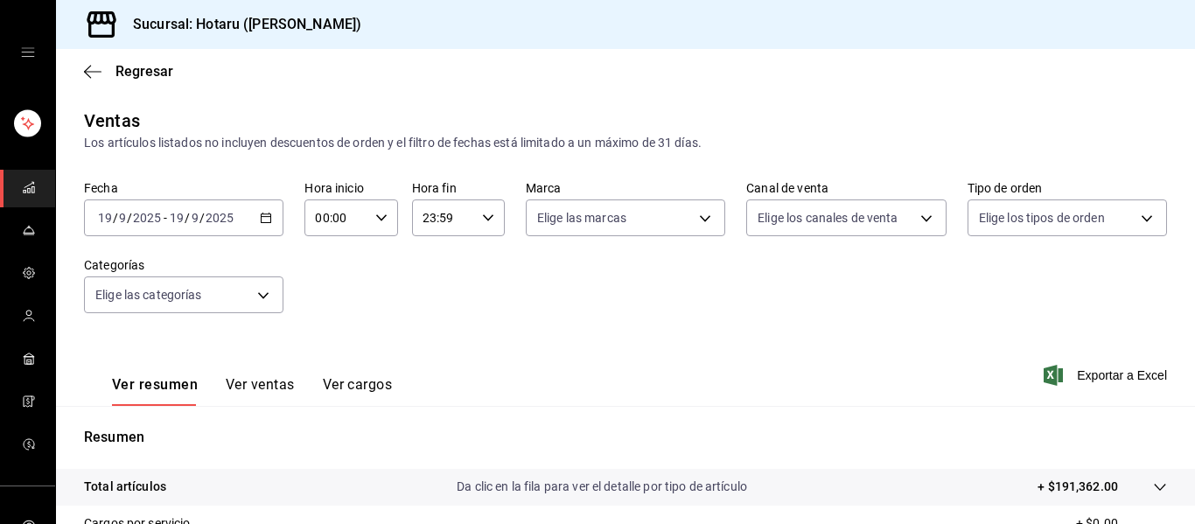
scroll to position [314, 0]
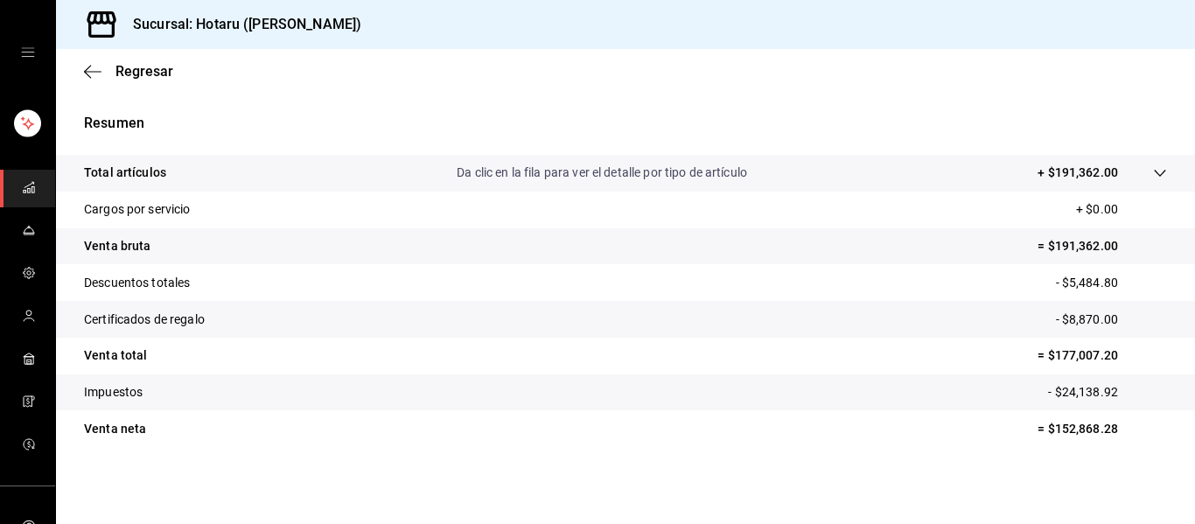
click at [1152, 163] on tr "Total artículos Da clic en la fila para ver el detalle por tipo de artículo + $…" at bounding box center [625, 173] width 1139 height 37
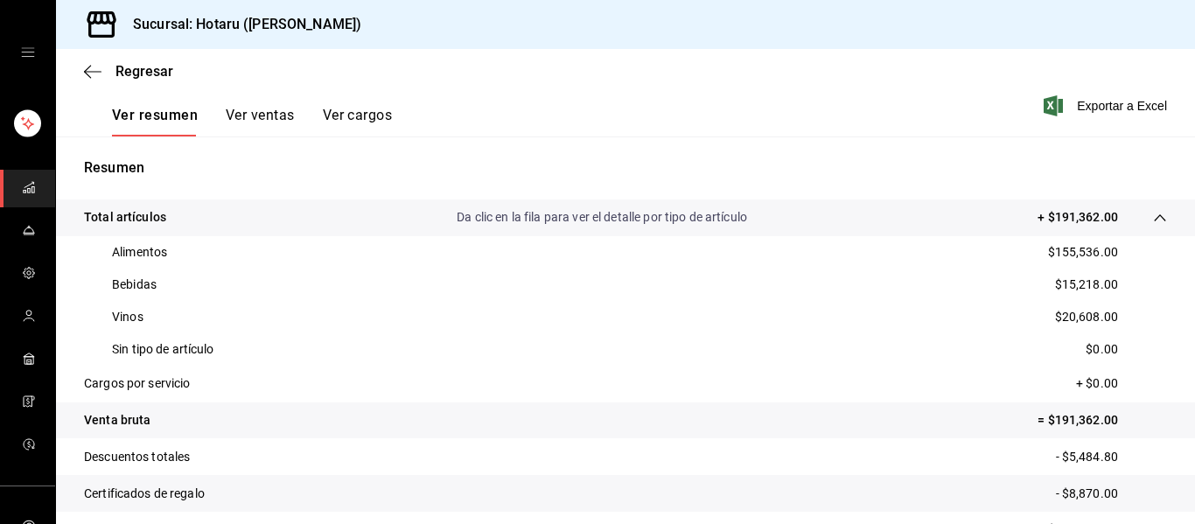
scroll to position [225, 0]
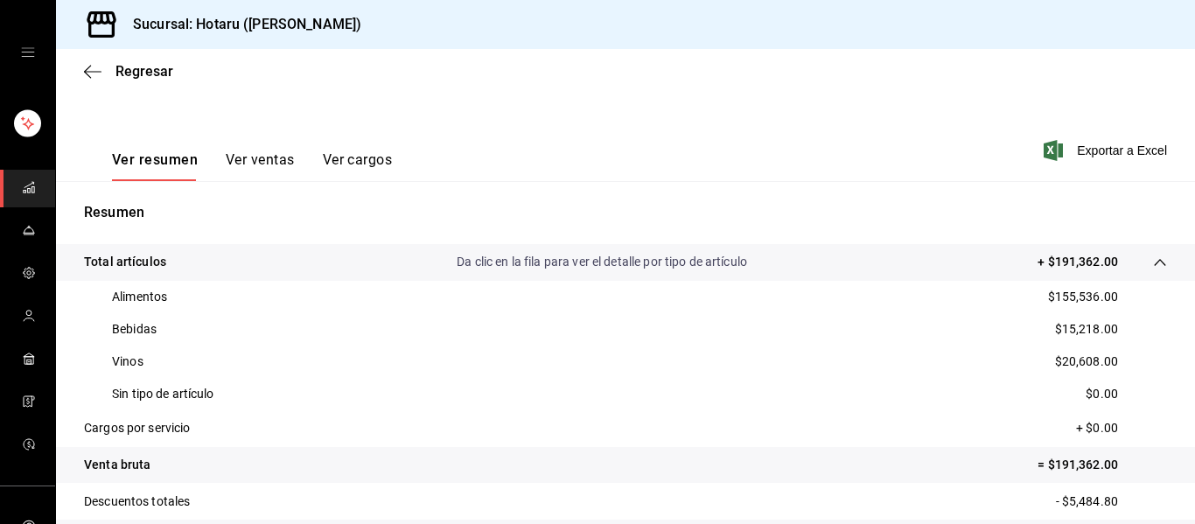
click at [822, 367] on div "Vinos $20,608.00" at bounding box center [625, 362] width 1083 height 32
click at [27, 185] on icon "mailbox folders" at bounding box center [29, 187] width 14 height 14
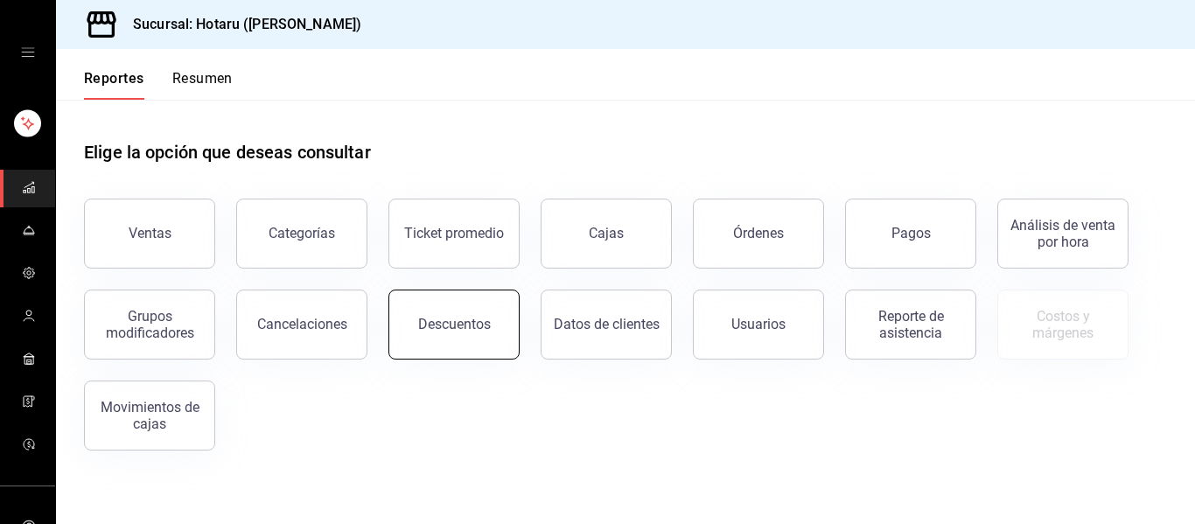
click at [421, 330] on div "Descuentos" at bounding box center [454, 324] width 73 height 17
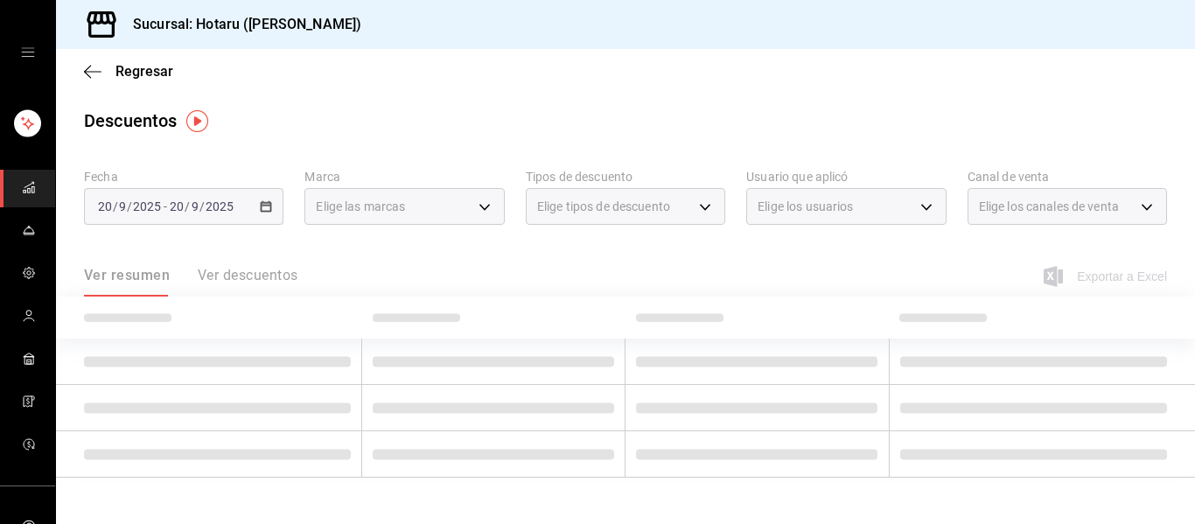
click at [253, 198] on div "2025-09-20 20 / 9 / 2025 - 2025-09-20 20 / 9 / 2025" at bounding box center [183, 206] width 199 height 37
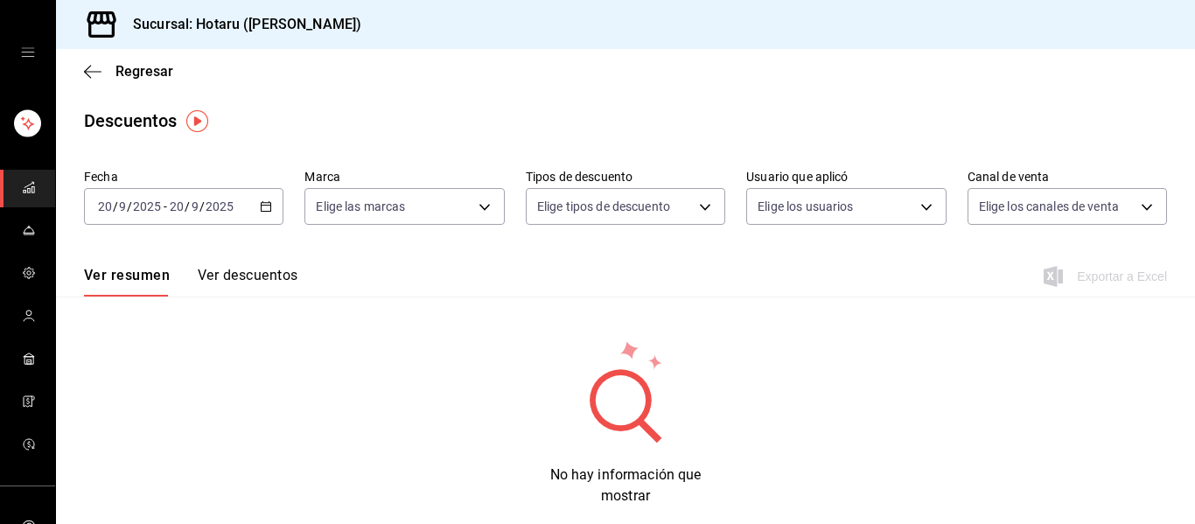
click at [255, 213] on div "2025-09-20 20 / 9 / 2025 - 2025-09-20 20 / 9 / 2025" at bounding box center [183, 206] width 199 height 37
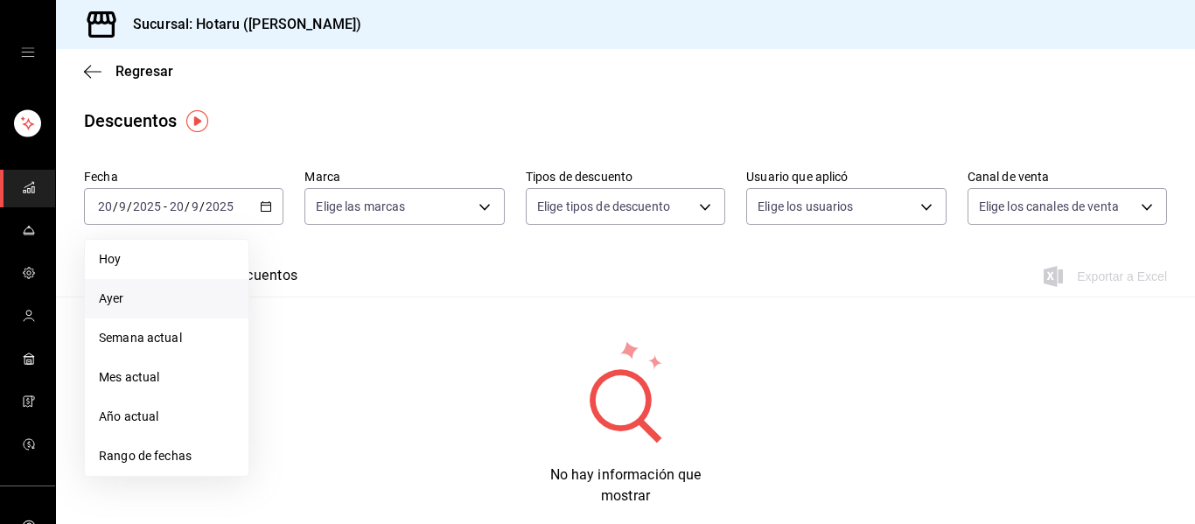
click at [137, 299] on span "Ayer" at bounding box center [167, 299] width 136 height 18
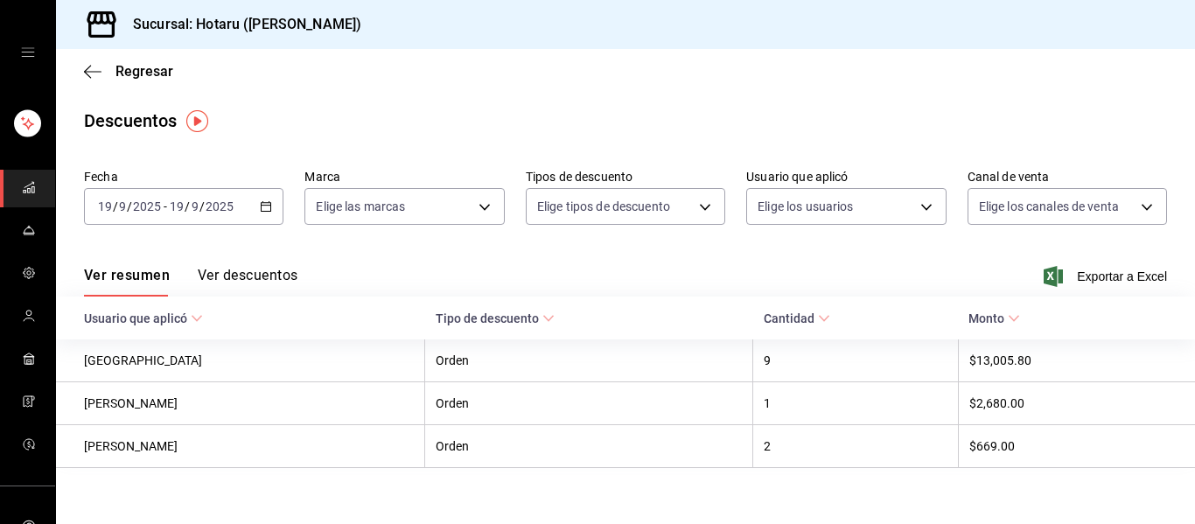
scroll to position [17, 0]
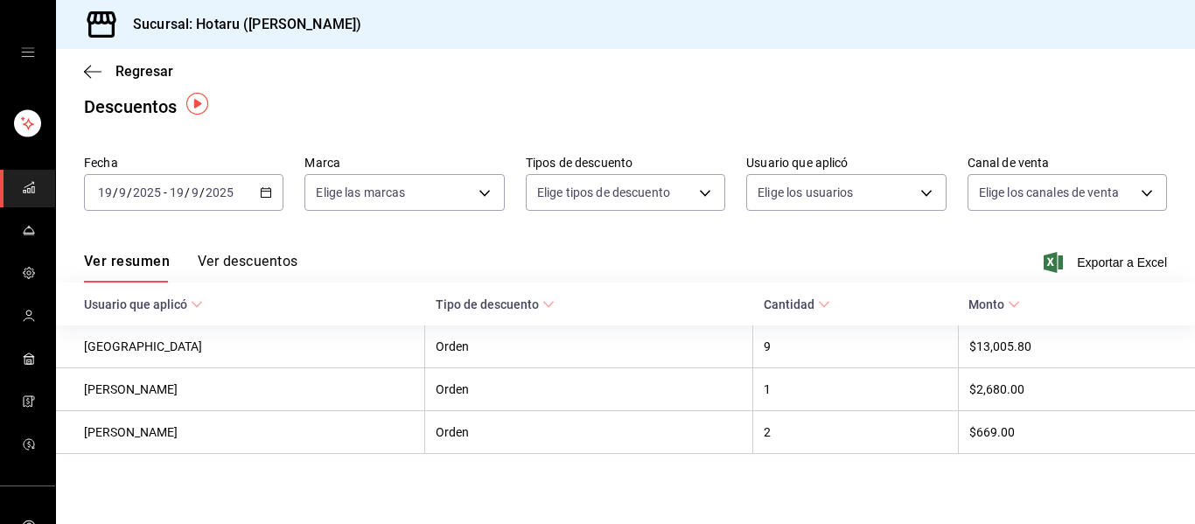
click at [234, 253] on div "Ver resumen Ver descuentos Exportar a Excel" at bounding box center [625, 257] width 1139 height 51
click at [234, 253] on button "Ver descuentos" at bounding box center [248, 268] width 100 height 30
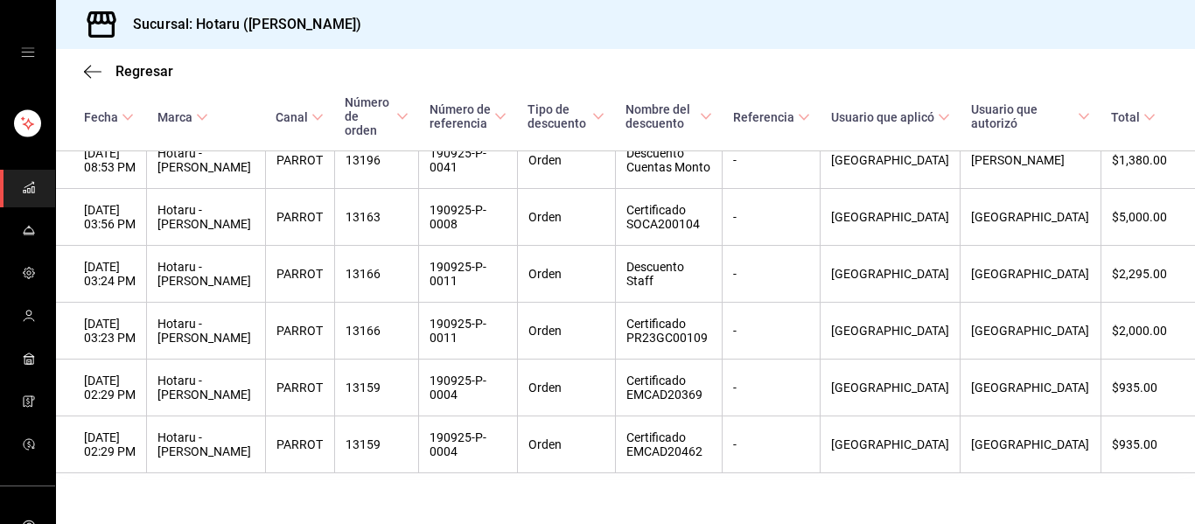
scroll to position [605, 0]
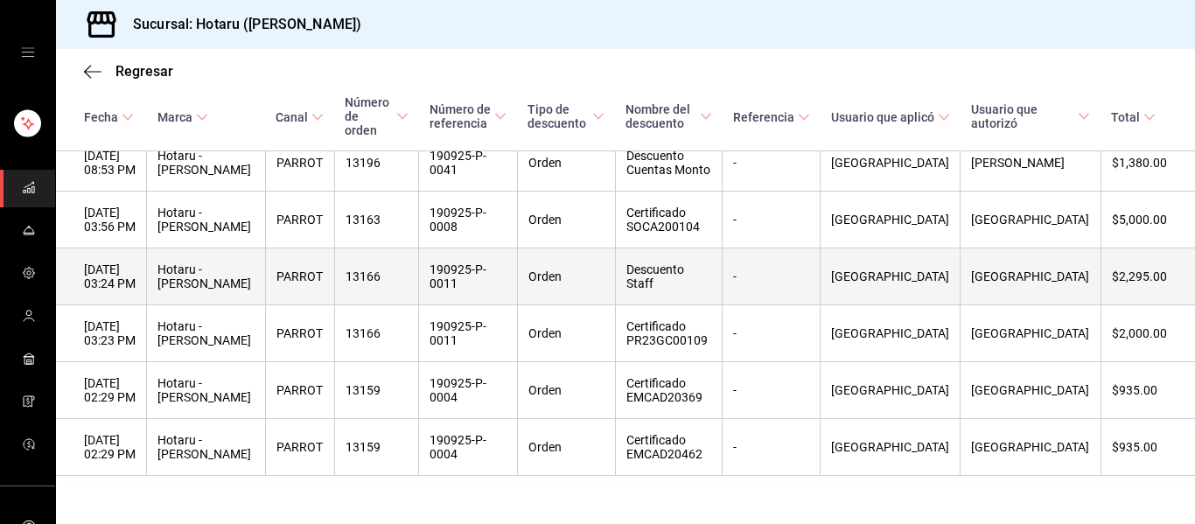
click at [821, 276] on th "-" at bounding box center [772, 276] width 98 height 57
click at [122, 279] on th "19/09/2025 03:24 PM" at bounding box center [101, 276] width 91 height 57
click at [1110, 292] on th "$2,295.00" at bounding box center [1148, 276] width 94 height 57
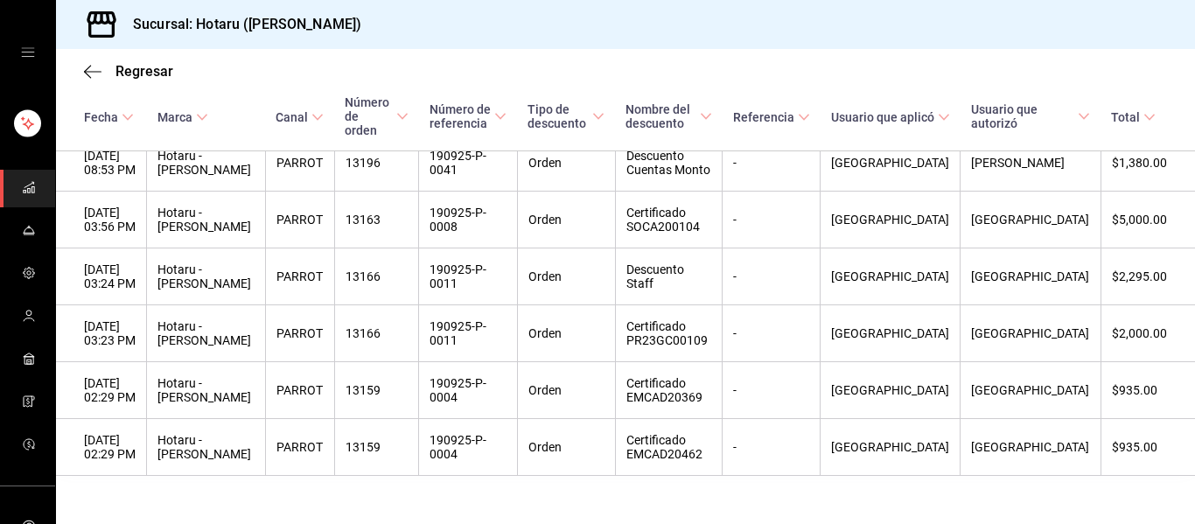
click at [25, 185] on icon "mailbox folders" at bounding box center [29, 187] width 14 height 14
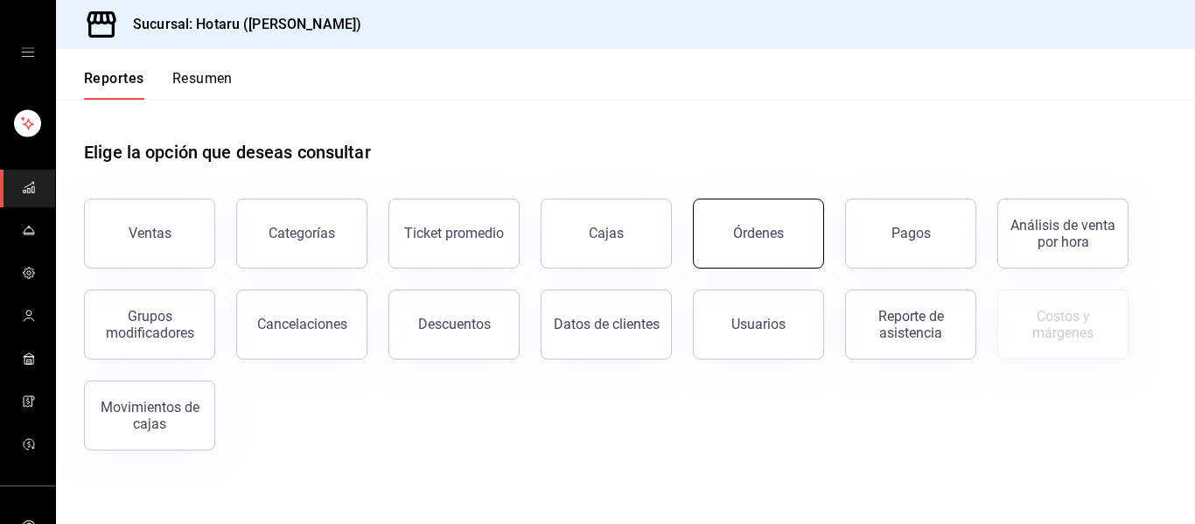
click at [739, 251] on button "Órdenes" at bounding box center [758, 234] width 131 height 70
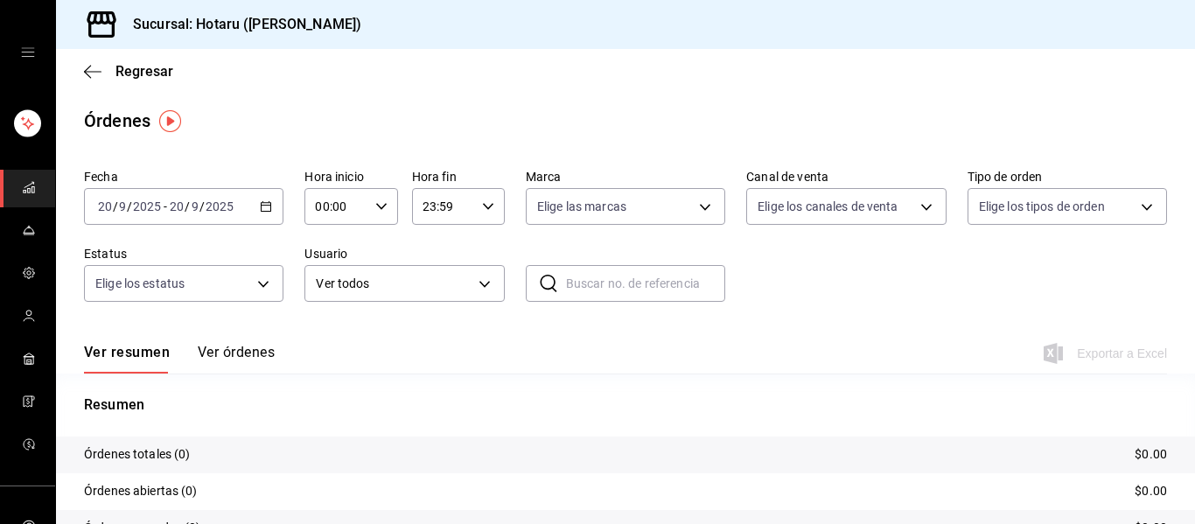
click at [207, 198] on div "2025-09-20 20 / 9 / 2025 - 2025-09-20 20 / 9 / 2025" at bounding box center [183, 206] width 199 height 37
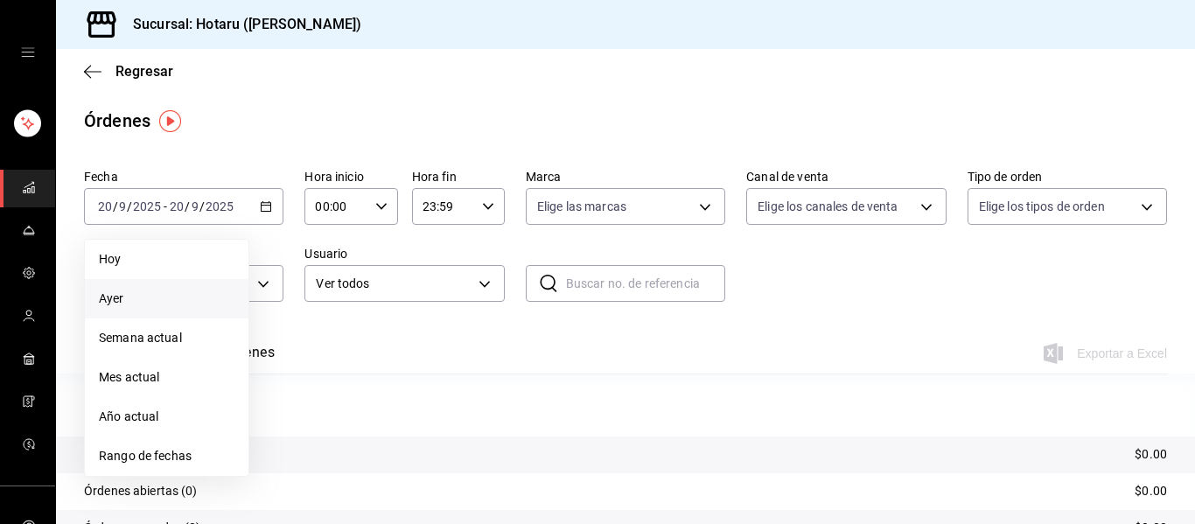
click at [150, 304] on span "Ayer" at bounding box center [167, 299] width 136 height 18
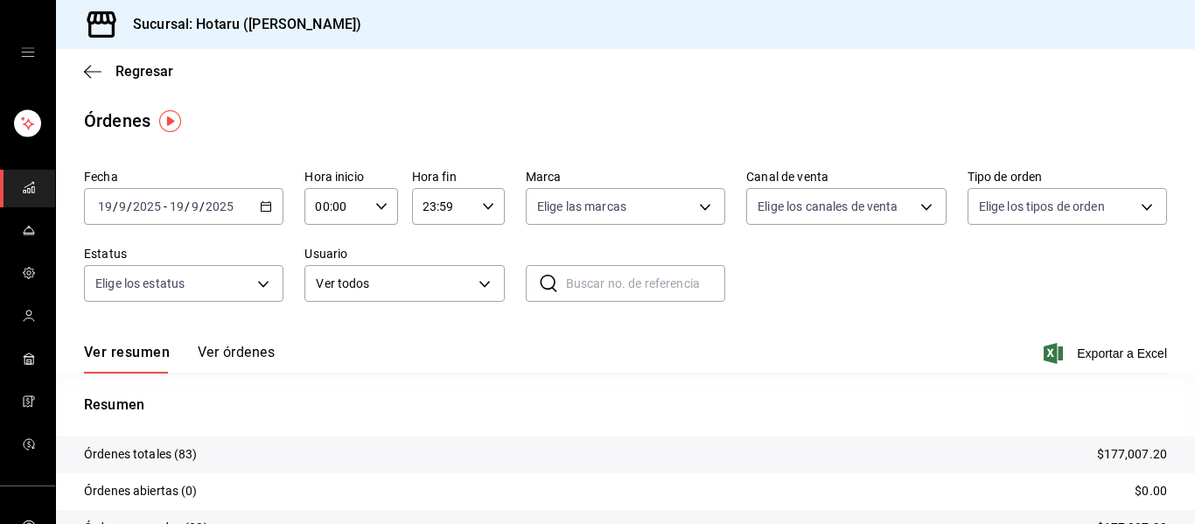
scroll to position [163, 0]
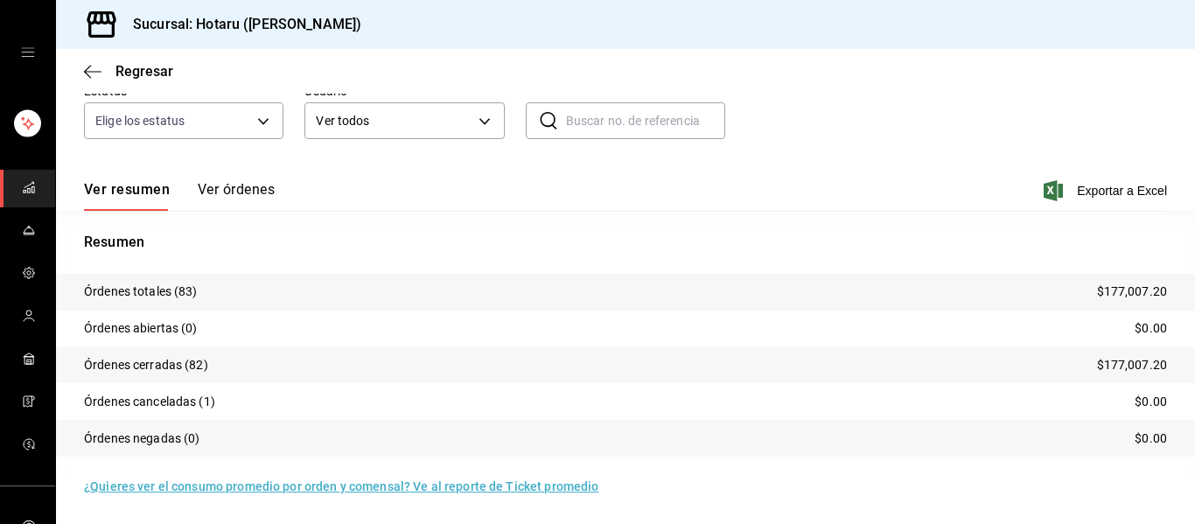
click at [230, 189] on button "Ver órdenes" at bounding box center [236, 196] width 77 height 30
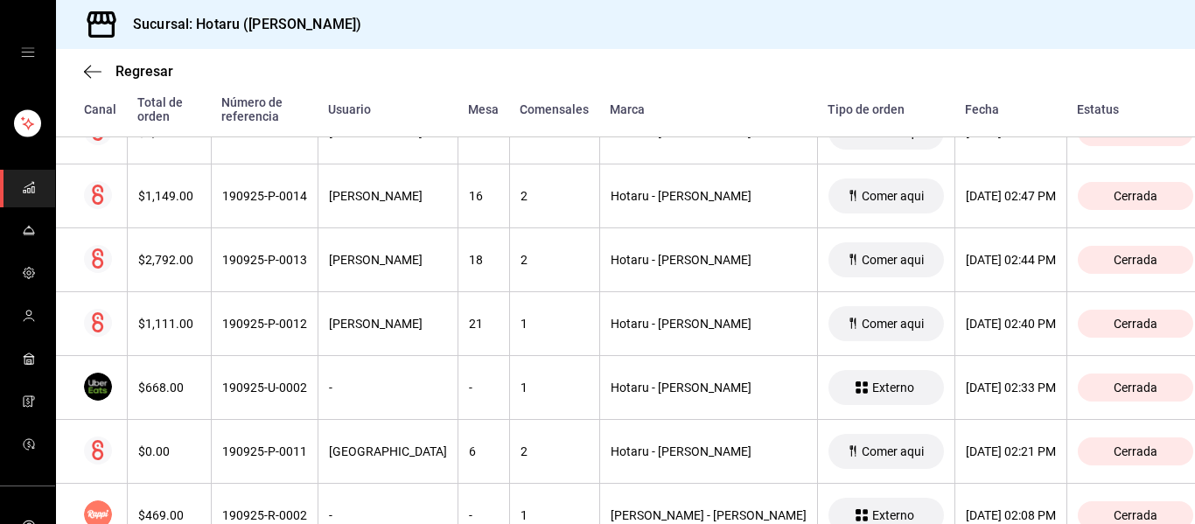
scroll to position [4471, 0]
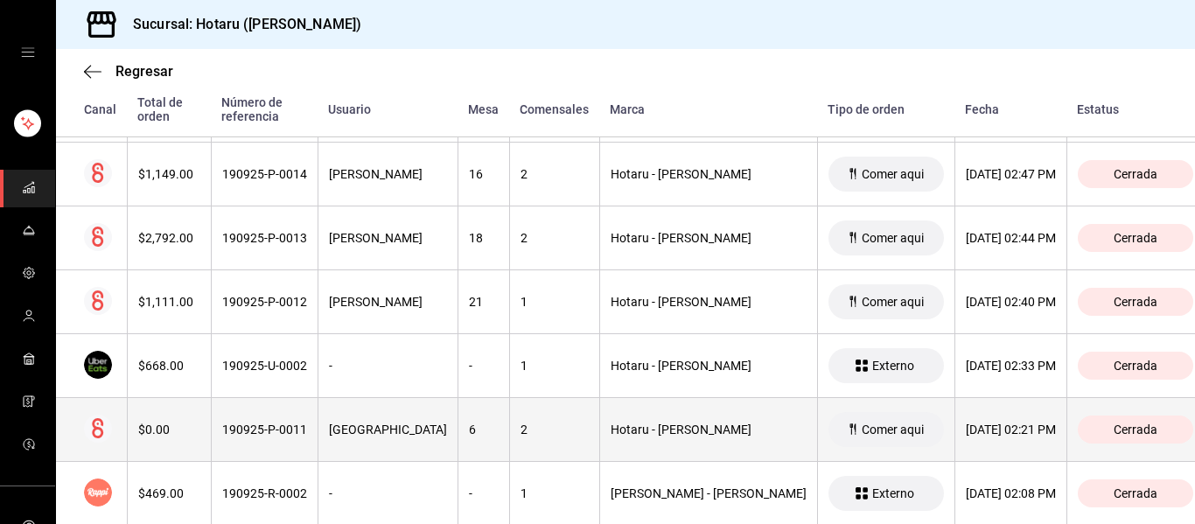
click at [966, 423] on div "19/09/2025 02:21 PM" at bounding box center [1011, 430] width 90 height 14
click at [1078, 418] on div "Cerrada" at bounding box center [1135, 430] width 115 height 28
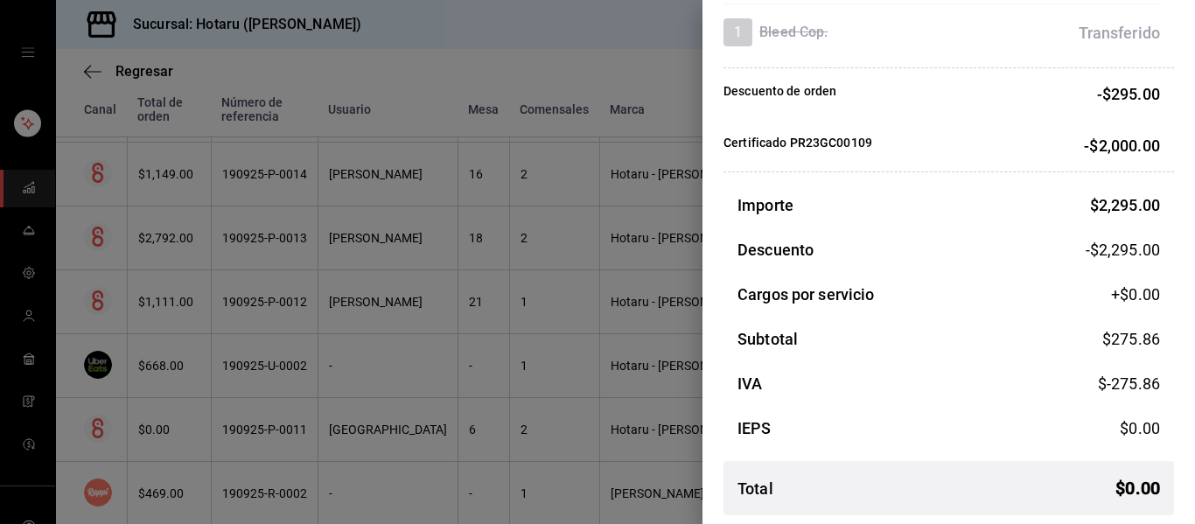
scroll to position [896, 0]
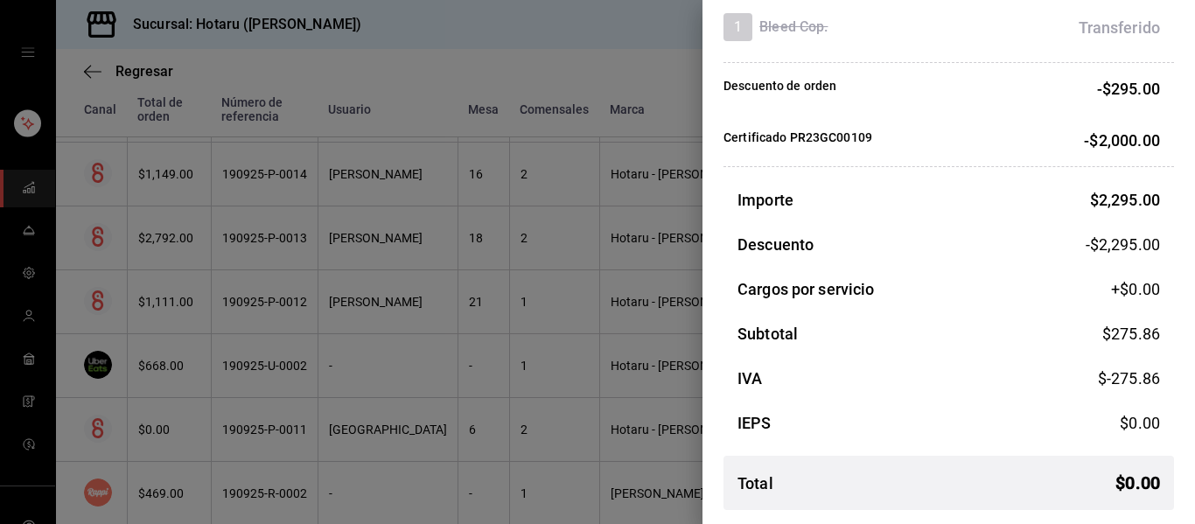
click at [512, 93] on div at bounding box center [597, 262] width 1195 height 524
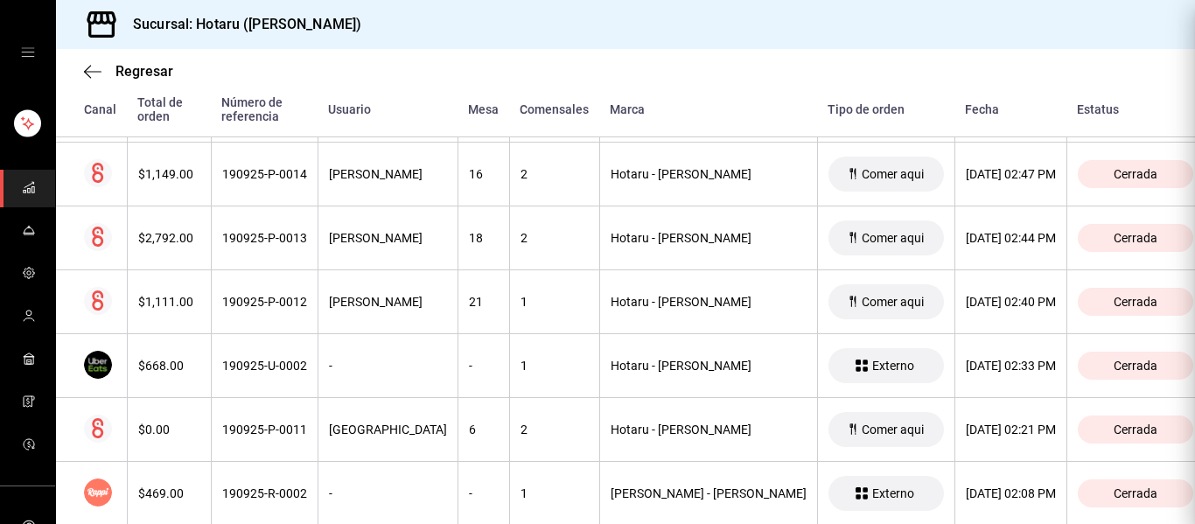
scroll to position [0, 0]
click at [22, 185] on icon "mailbox folders" at bounding box center [29, 187] width 14 height 14
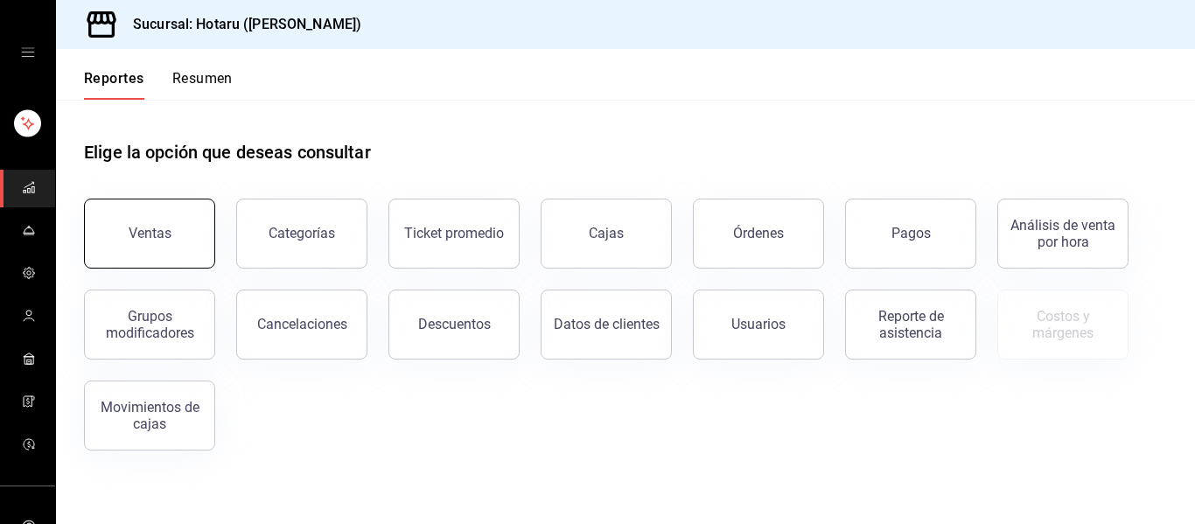
click at [172, 258] on button "Ventas" at bounding box center [149, 234] width 131 height 70
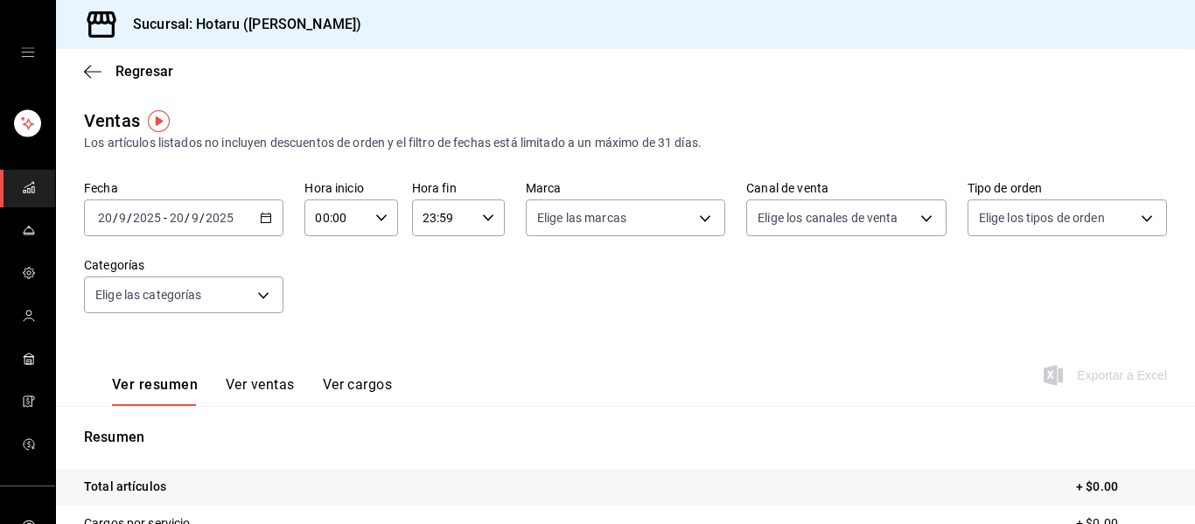
click at [167, 222] on div "2025-09-20 20 / 9 / 2025" at bounding box center [201, 218] width 68 height 14
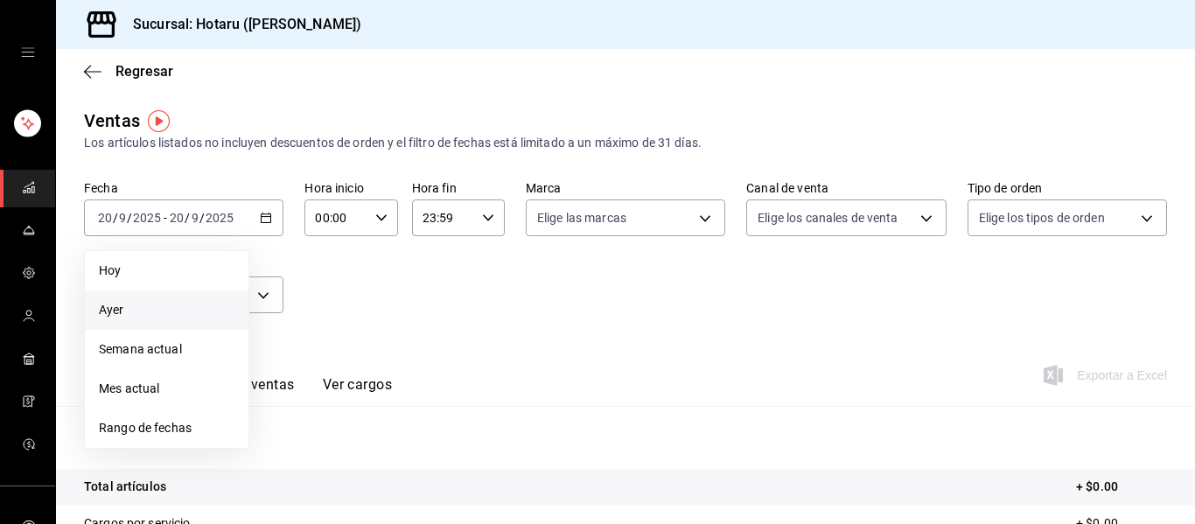
click at [137, 304] on span "Ayer" at bounding box center [167, 310] width 136 height 18
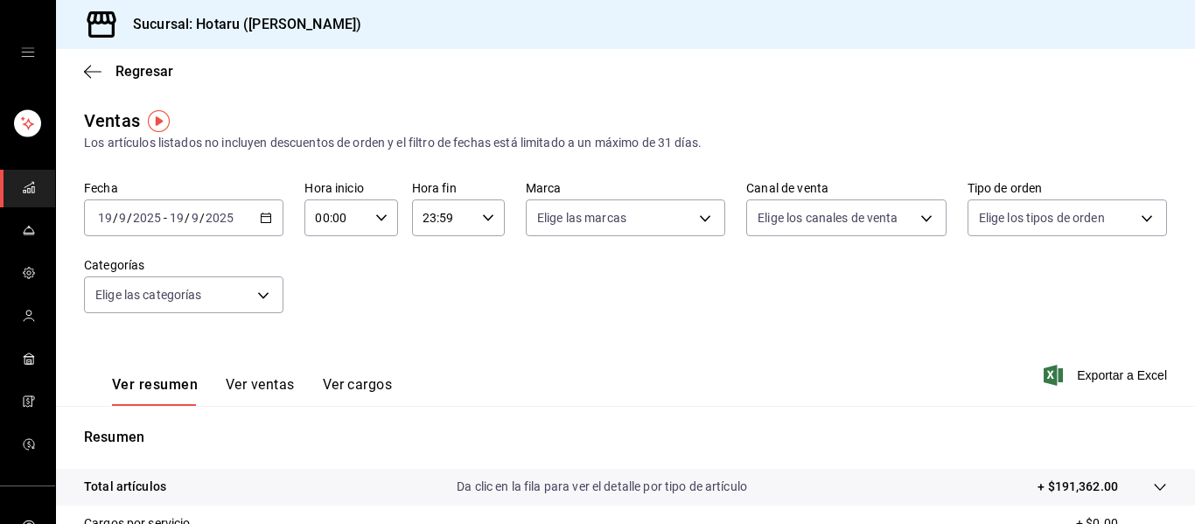
scroll to position [314, 0]
